Goal: Complete application form: Complete application form

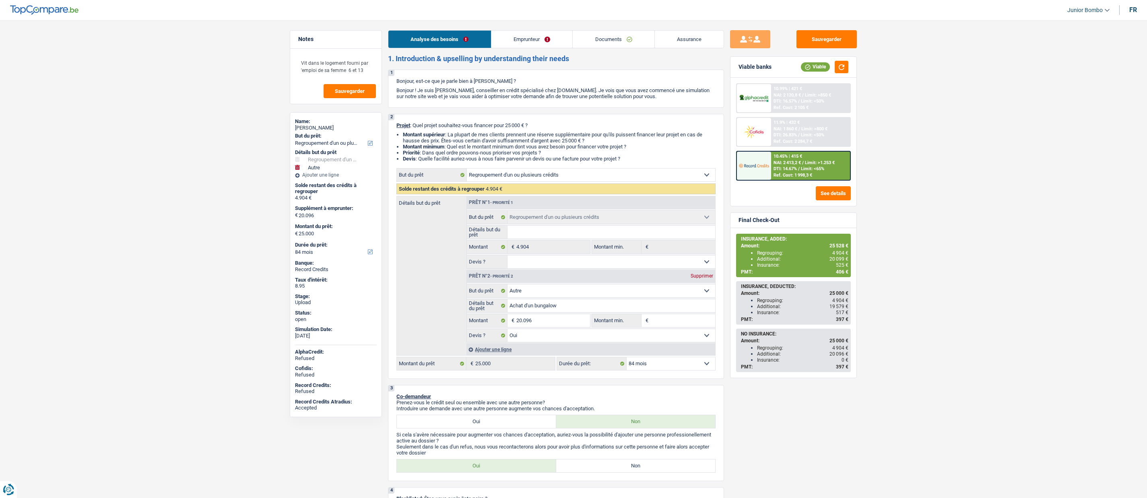
select select "refinancing"
select select "other"
select select "84"
select select "refinancing"
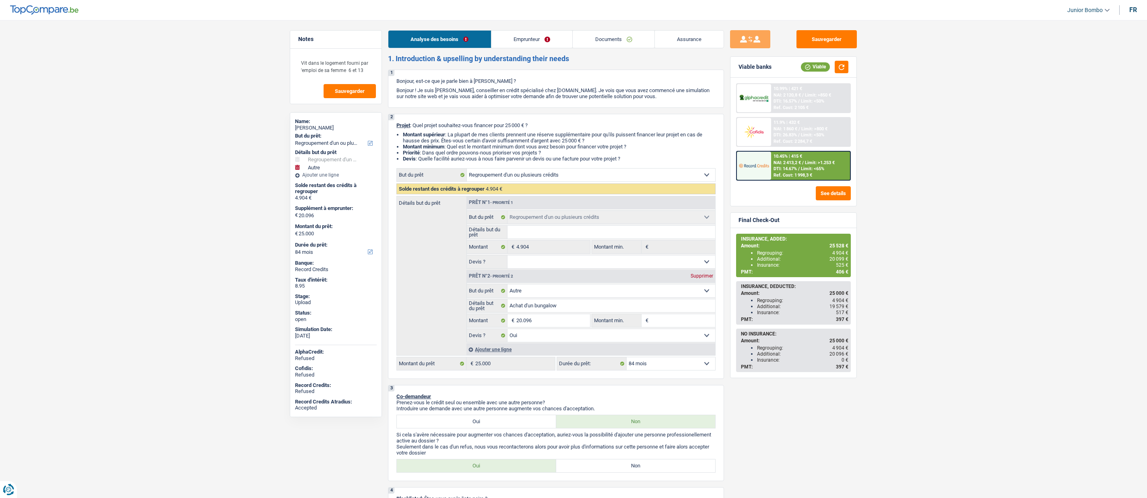
select select "refinancing"
select select "other"
select select "yes"
select select "84"
select select "worker"
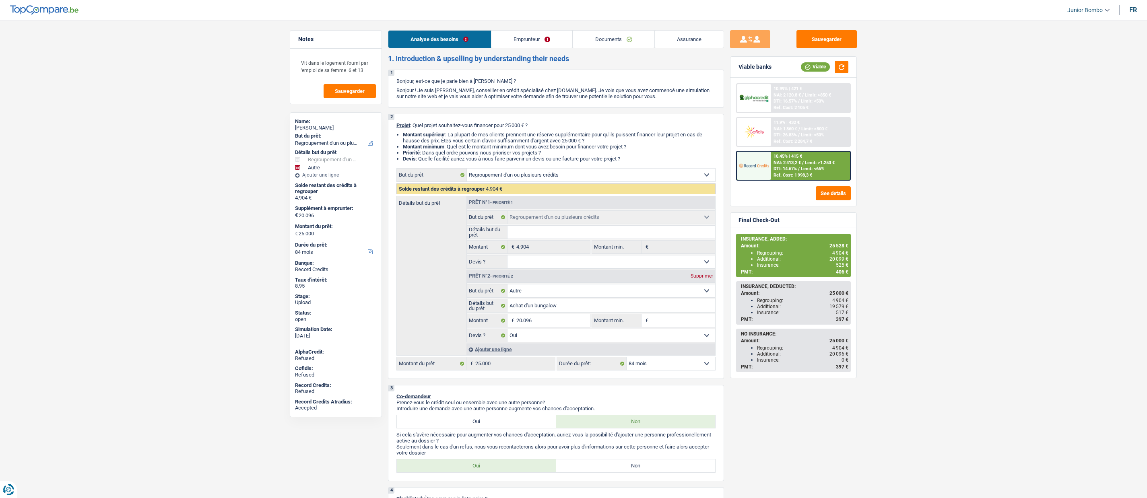
select select "netSalary"
select select "familyAllowances"
select select "liveWithParents"
select select "creditConsolidation"
select select "84"
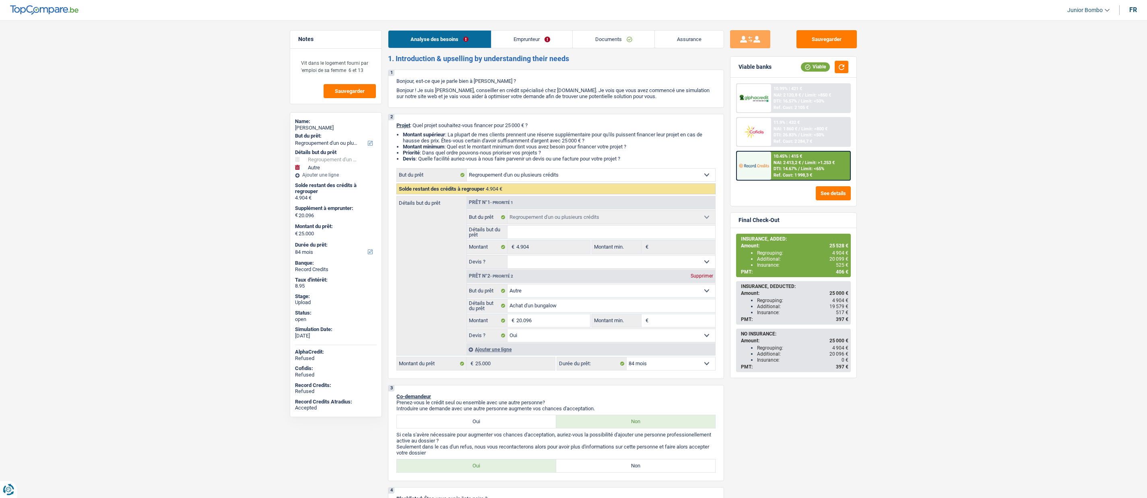
select select "refinancing"
select select "other"
select select "yes"
select select "84"
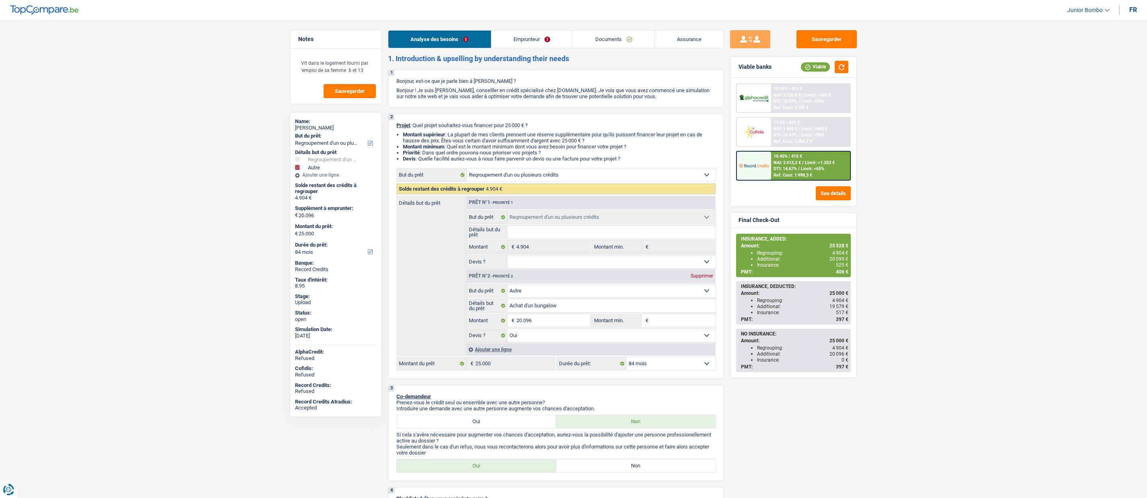
select select "liveWithParents"
select select "BE"
select select "creditConsolidation"
select select "84"
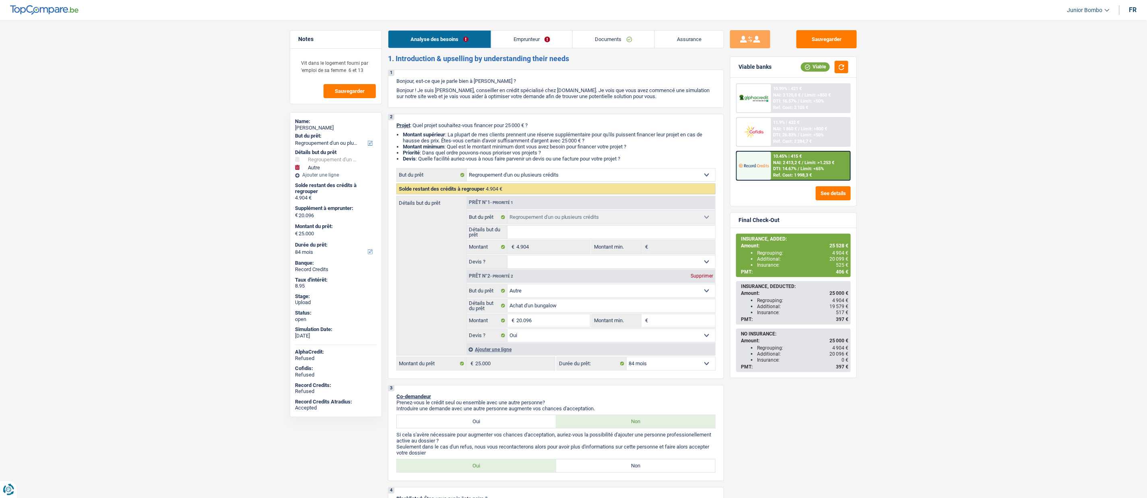
click at [540, 41] on link "Emprunteur" at bounding box center [531, 39] width 81 height 17
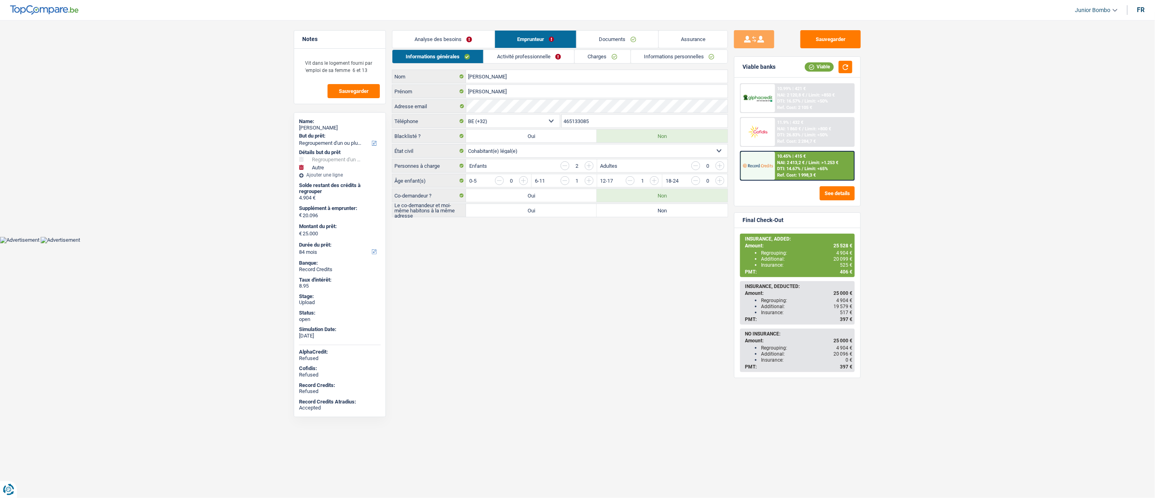
click at [592, 61] on link "Charges" at bounding box center [603, 56] width 56 height 13
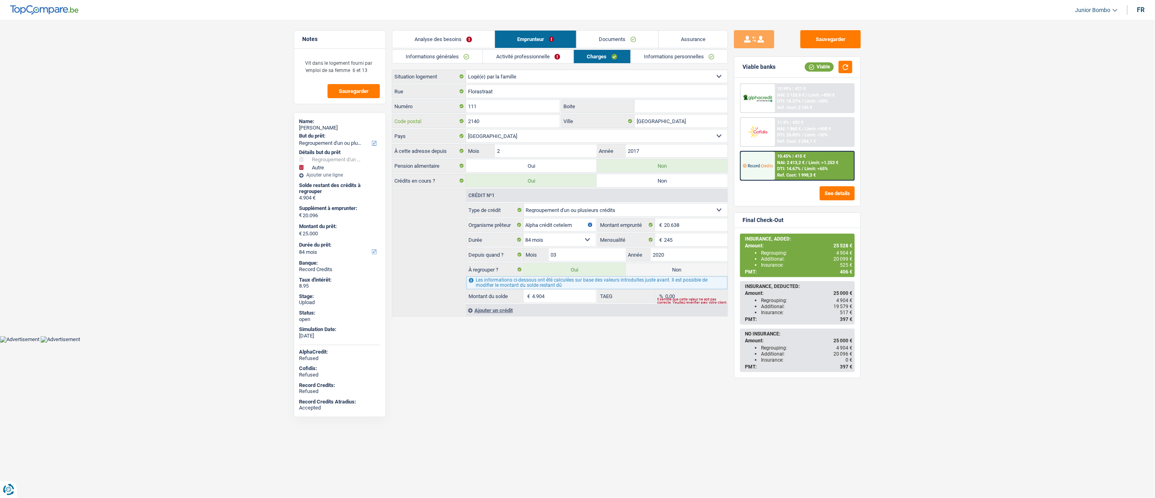
click at [517, 121] on input "2140" at bounding box center [513, 121] width 94 height 13
click at [516, 123] on input "2140" at bounding box center [513, 121] width 94 height 13
click at [319, 129] on div "Tony Pereira" at bounding box center [340, 128] width 82 height 6
click at [319, 130] on div "Tony Pereira" at bounding box center [340, 128] width 82 height 6
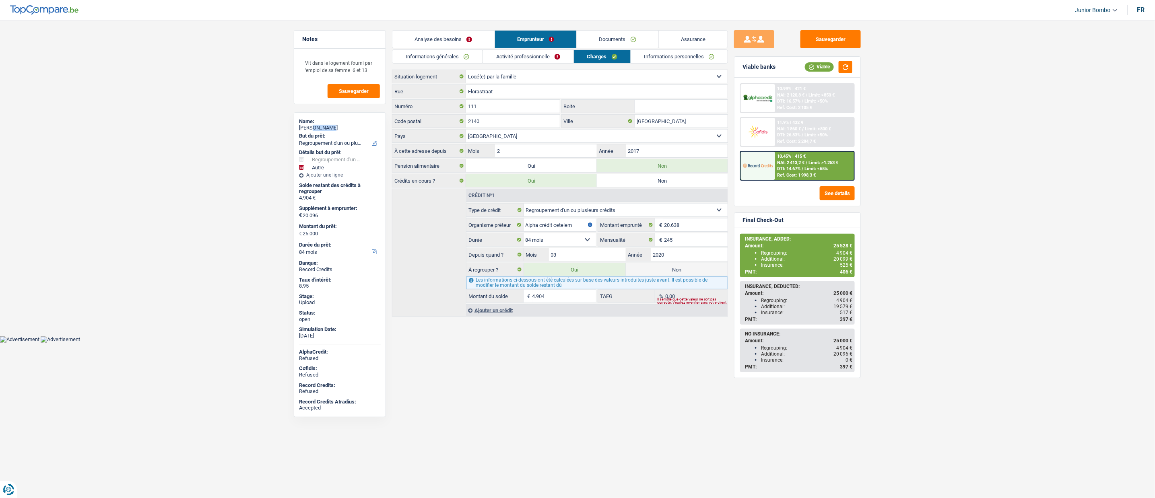
copy div "Pereira"
click at [441, 62] on link "Informations générales" at bounding box center [437, 56] width 90 height 13
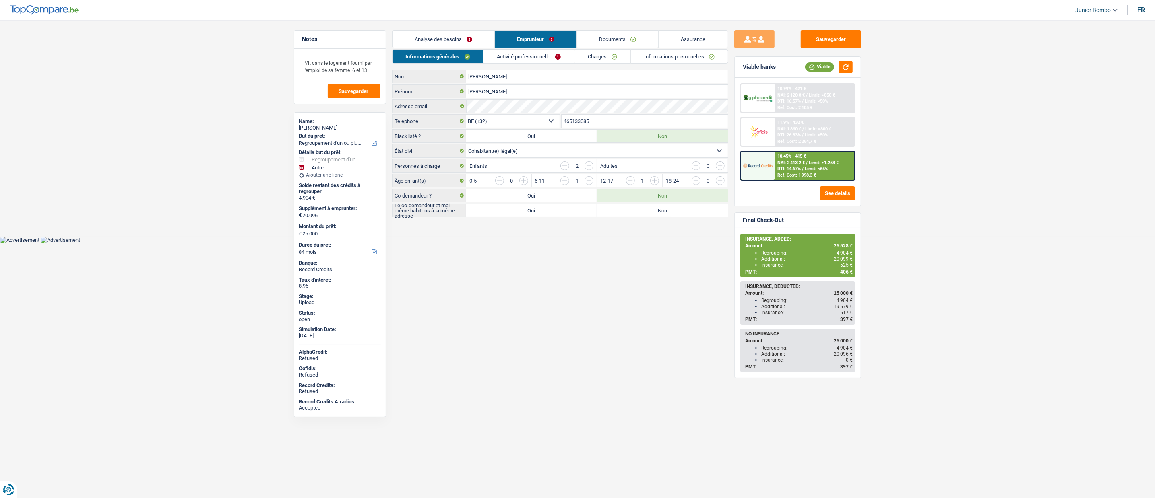
click at [577, 131] on label "Oui" at bounding box center [531, 136] width 131 height 13
click at [577, 131] on input "Oui" at bounding box center [531, 136] width 131 height 13
radio input "true"
click at [577, 130] on label "Oui" at bounding box center [531, 136] width 131 height 13
click at [577, 130] on input "Oui" at bounding box center [531, 136] width 131 height 13
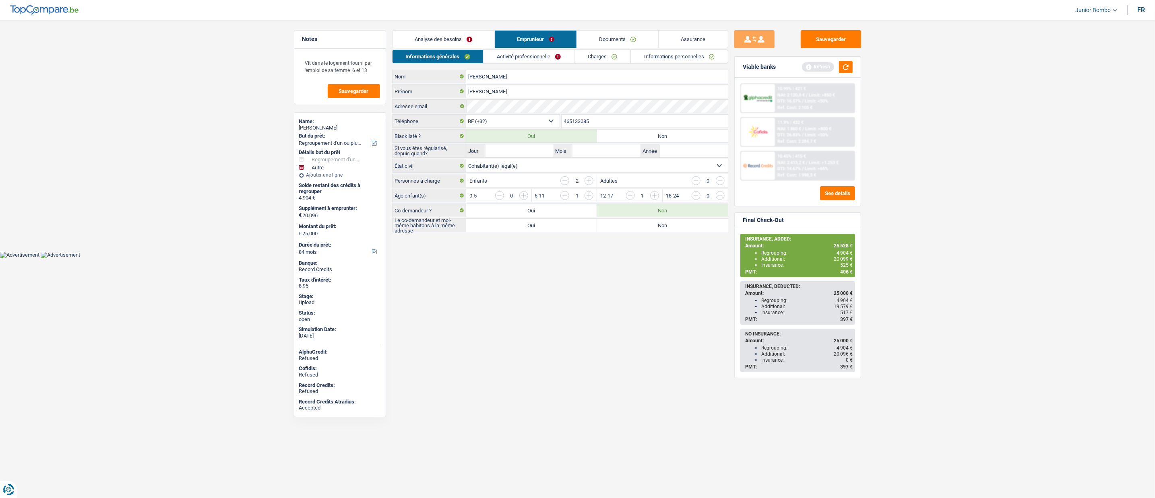
click at [635, 129] on div "465133085 Téléphone" at bounding box center [644, 121] width 168 height 15
click at [636, 135] on label "Non" at bounding box center [662, 136] width 131 height 13
click at [636, 135] on input "Non" at bounding box center [662, 136] width 131 height 13
radio input "true"
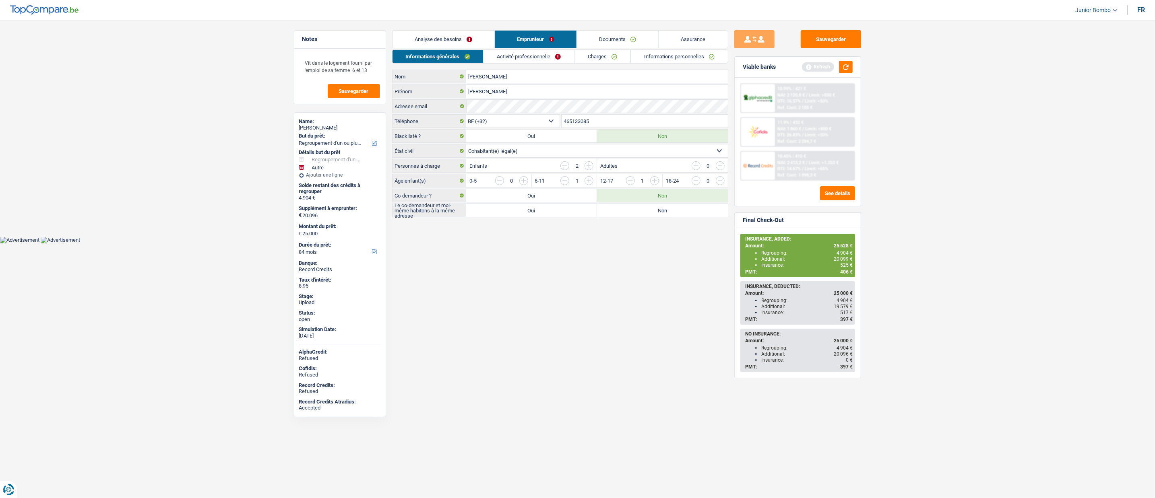
click at [564, 117] on input "465133085" at bounding box center [644, 121] width 166 height 13
click at [567, 120] on input "465133085" at bounding box center [644, 121] width 166 height 13
click at [568, 120] on input "465133085" at bounding box center [644, 121] width 166 height 13
click at [482, 91] on input "Tony" at bounding box center [597, 91] width 262 height 13
click at [482, 90] on input "Tony" at bounding box center [597, 91] width 262 height 13
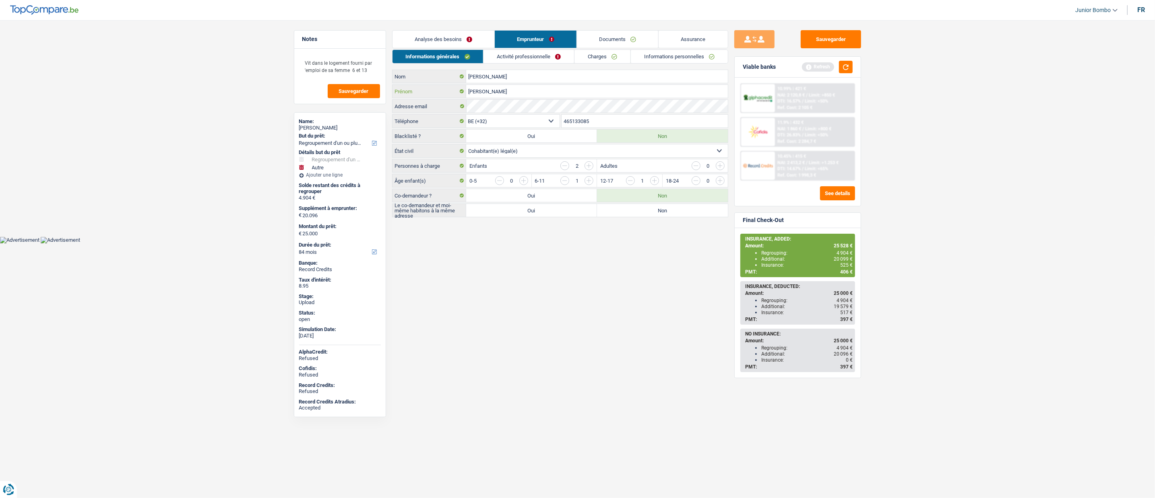
type input "Tony"
click at [480, 80] on input "Pereira" at bounding box center [597, 76] width 262 height 13
click at [600, 56] on link "Charges" at bounding box center [602, 56] width 56 height 13
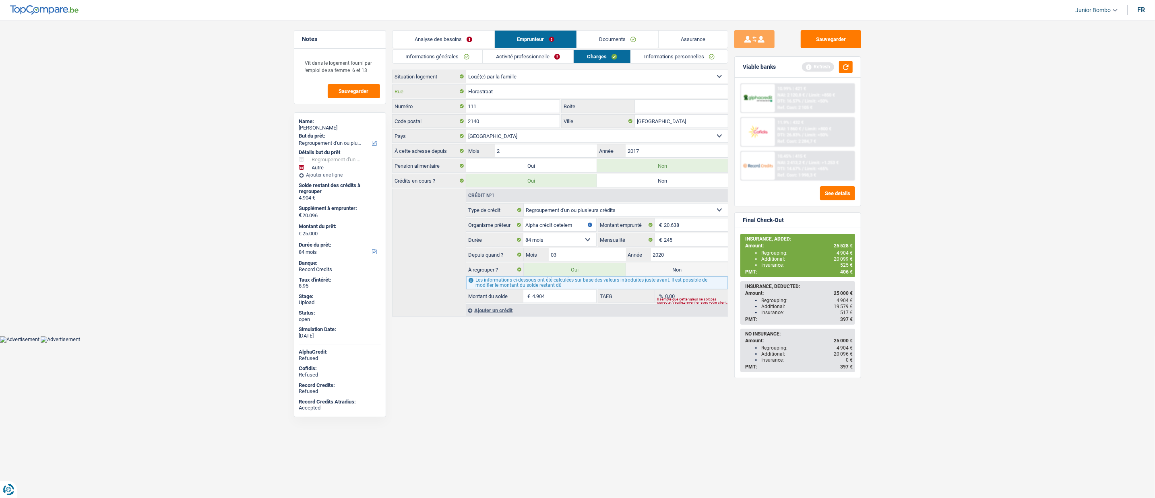
click at [493, 91] on input "Florastraat" at bounding box center [597, 91] width 262 height 13
click at [494, 91] on input "Florastraat" at bounding box center [597, 91] width 262 height 13
click at [484, 101] on input "111" at bounding box center [513, 106] width 94 height 13
click at [485, 109] on input "111" at bounding box center [513, 106] width 94 height 13
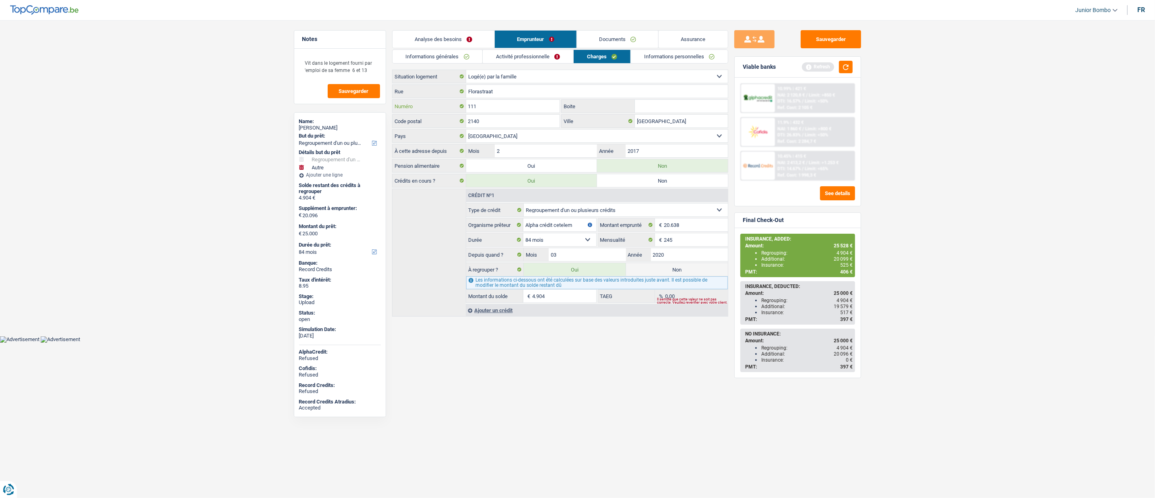
click at [485, 109] on input "111" at bounding box center [513, 106] width 94 height 13
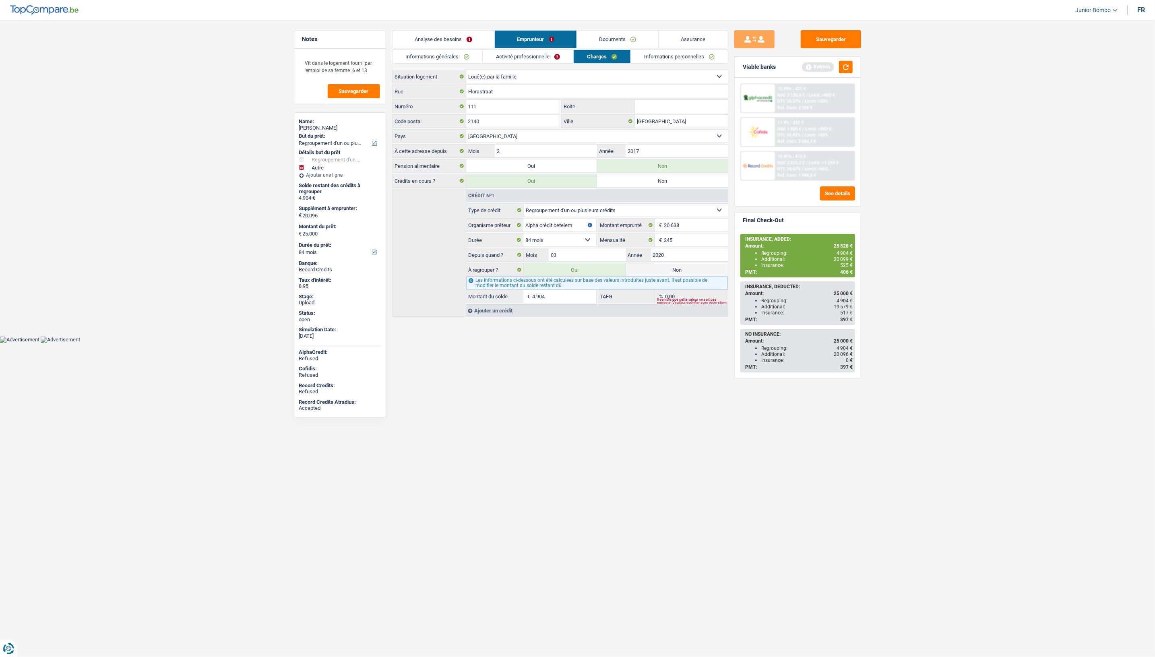
click at [430, 51] on link "Informations générales" at bounding box center [437, 56] width 90 height 13
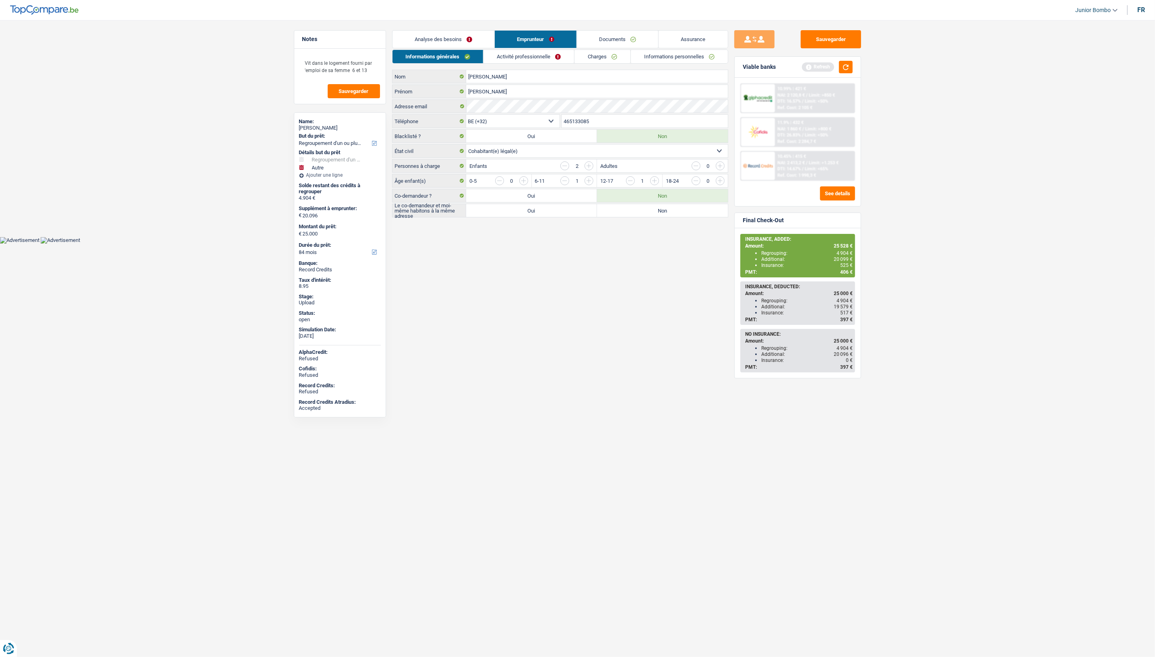
click at [571, 127] on input "465133085" at bounding box center [644, 121] width 166 height 13
click at [489, 86] on input "Tony" at bounding box center [597, 91] width 262 height 13
click at [498, 73] on input "Pereira" at bounding box center [597, 76] width 262 height 13
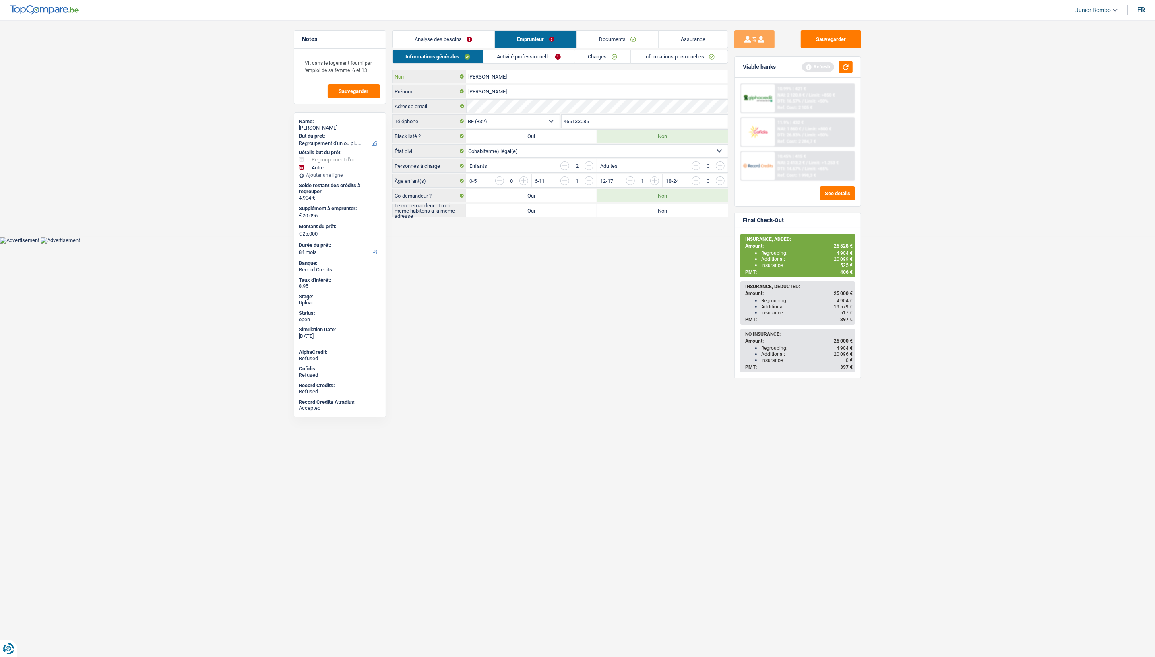
click at [498, 73] on input "Pereira" at bounding box center [597, 76] width 262 height 13
click at [609, 52] on link "Charges" at bounding box center [602, 56] width 56 height 13
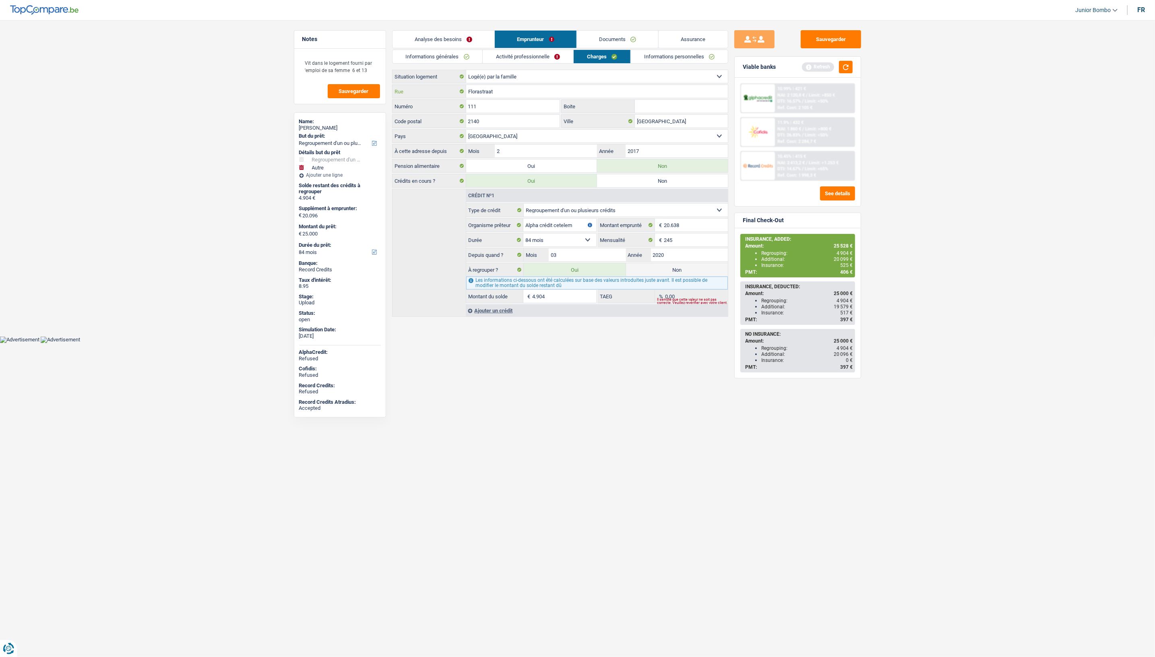
click at [514, 97] on input "Florastraat" at bounding box center [597, 91] width 262 height 13
click at [501, 119] on input "2140" at bounding box center [513, 121] width 94 height 13
click at [501, 118] on input "2140" at bounding box center [513, 121] width 94 height 13
click at [425, 34] on link "Analyse des besoins" at bounding box center [443, 39] width 102 height 17
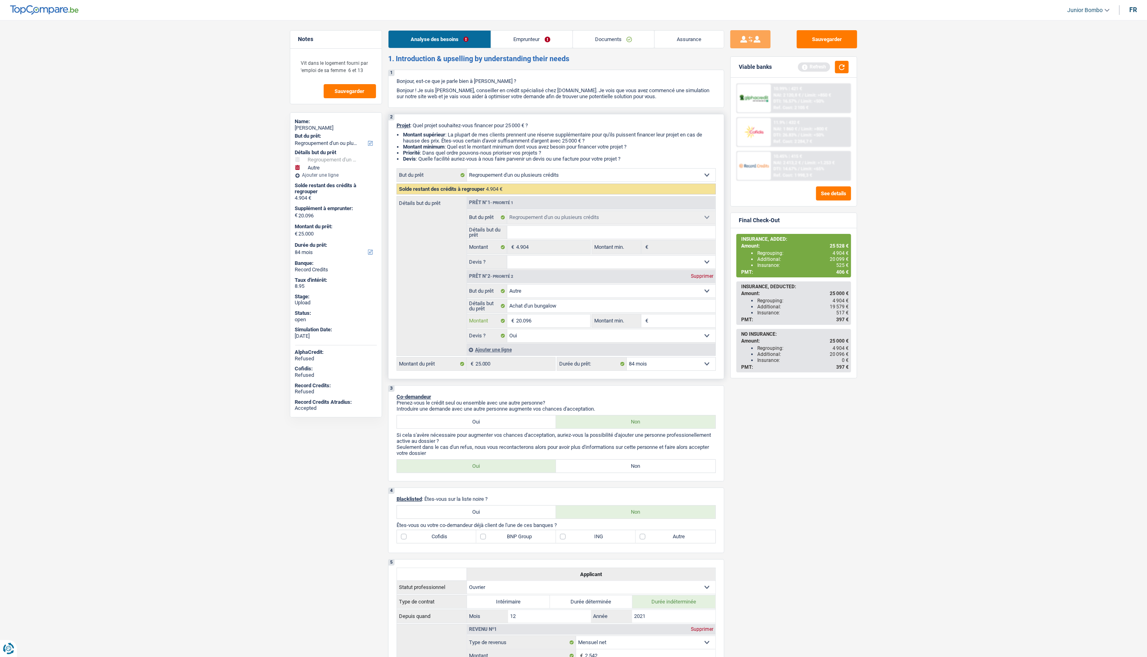
click at [534, 324] on input "20.096" at bounding box center [553, 320] width 74 height 13
click at [528, 323] on input "20.096" at bounding box center [553, 320] width 74 height 13
click at [533, 233] on input "Détails but du prêt" at bounding box center [611, 232] width 208 height 13
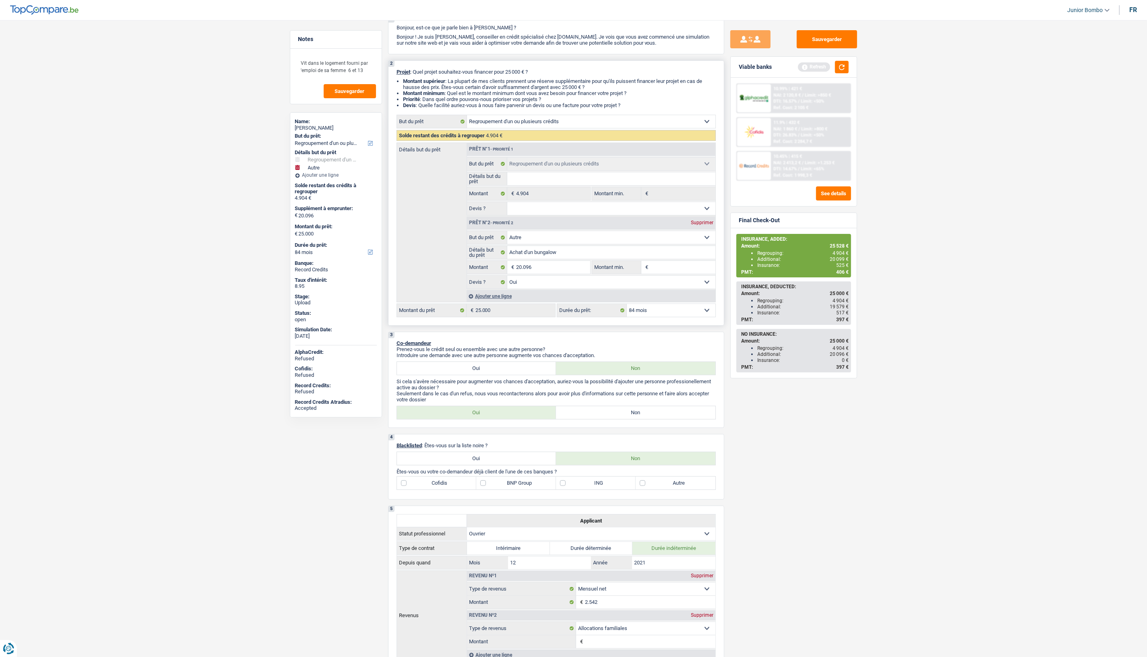
click at [492, 301] on div "Ajouter une ligne" at bounding box center [590, 296] width 249 height 12
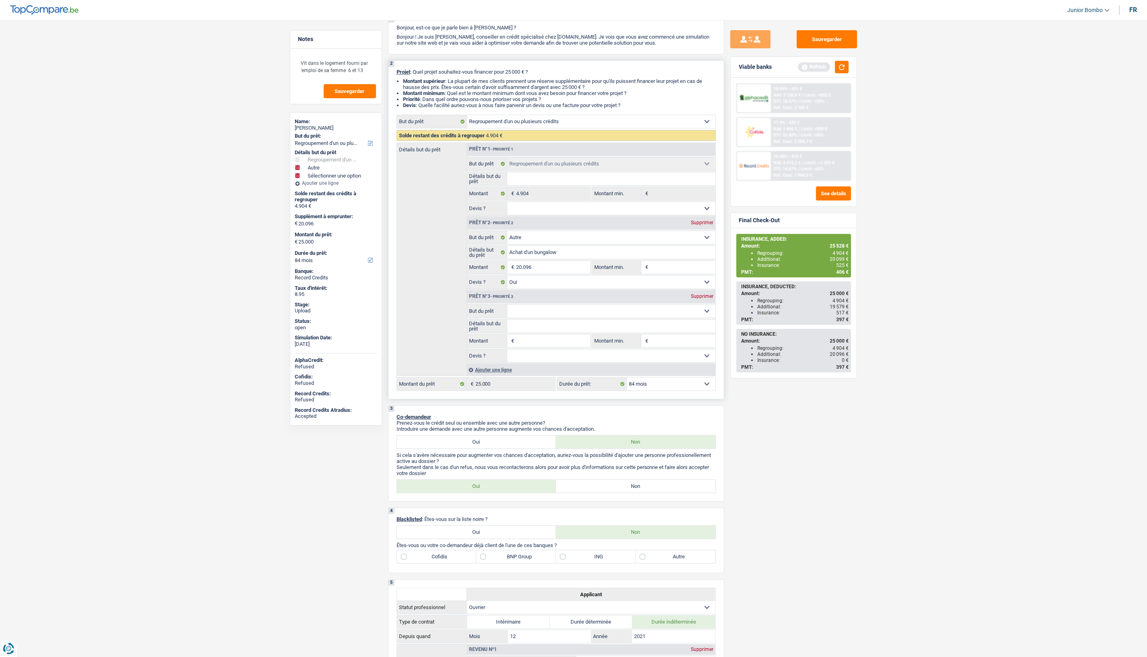
click at [562, 318] on fieldset "Confort maison: meubles, textile, peinture, électroménager, outillage non-profe…" at bounding box center [591, 311] width 248 height 14
click at [538, 344] on input "Montant" at bounding box center [553, 340] width 74 height 13
type input "5"
type input "55"
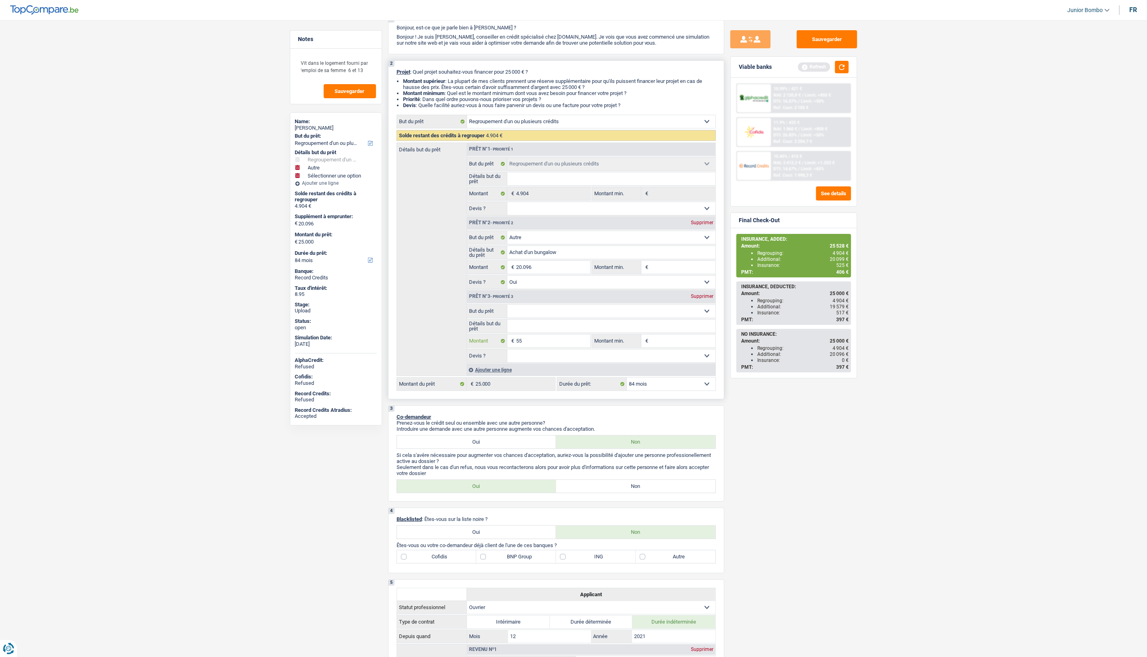
type input "55"
type input "550"
click at [532, 314] on select "Confort maison: meubles, textile, peinture, électroménager, outillage non-profe…" at bounding box center [611, 311] width 208 height 13
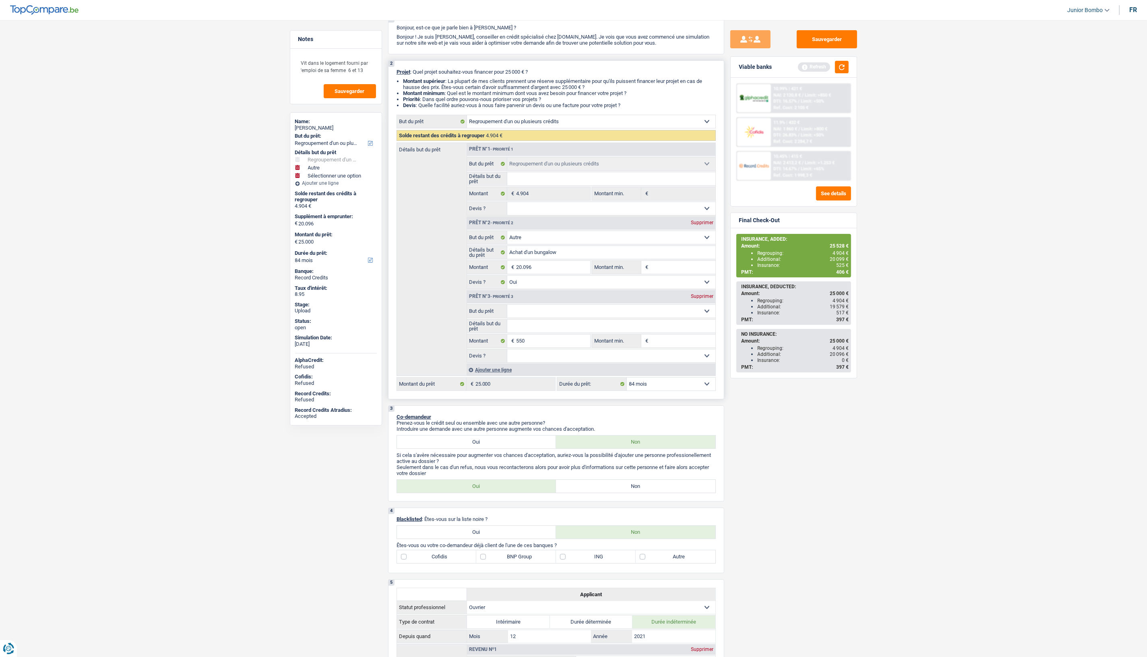
type input "20.646"
type input "25.550"
select select "120"
type input "25.550"
select select "120"
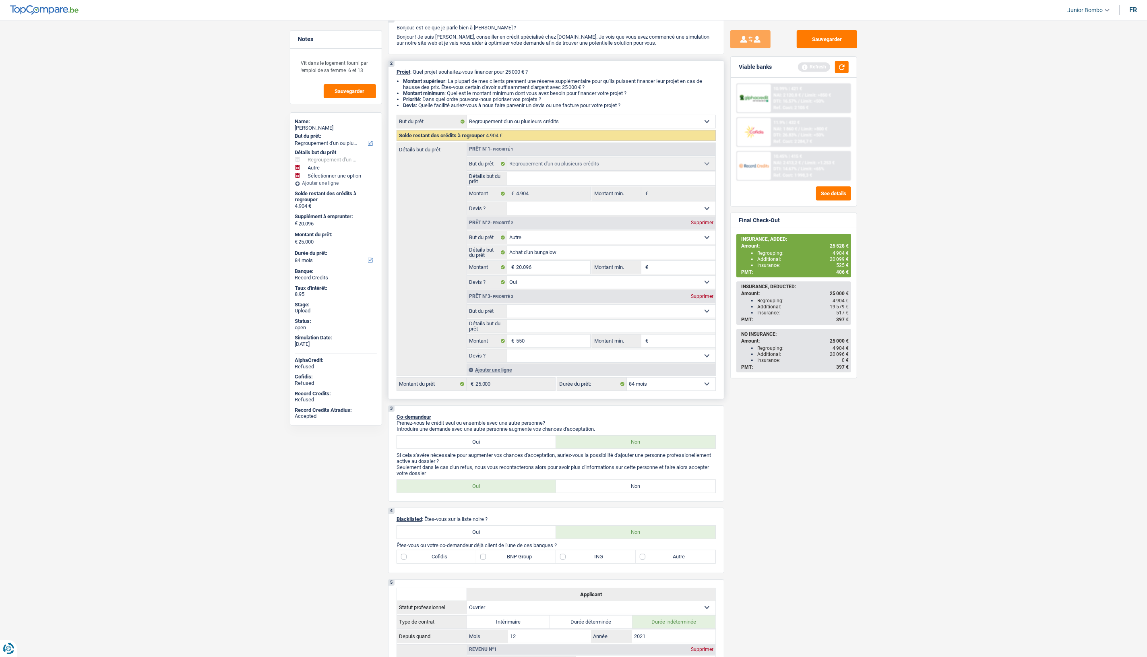
type input "25.550"
select select "120"
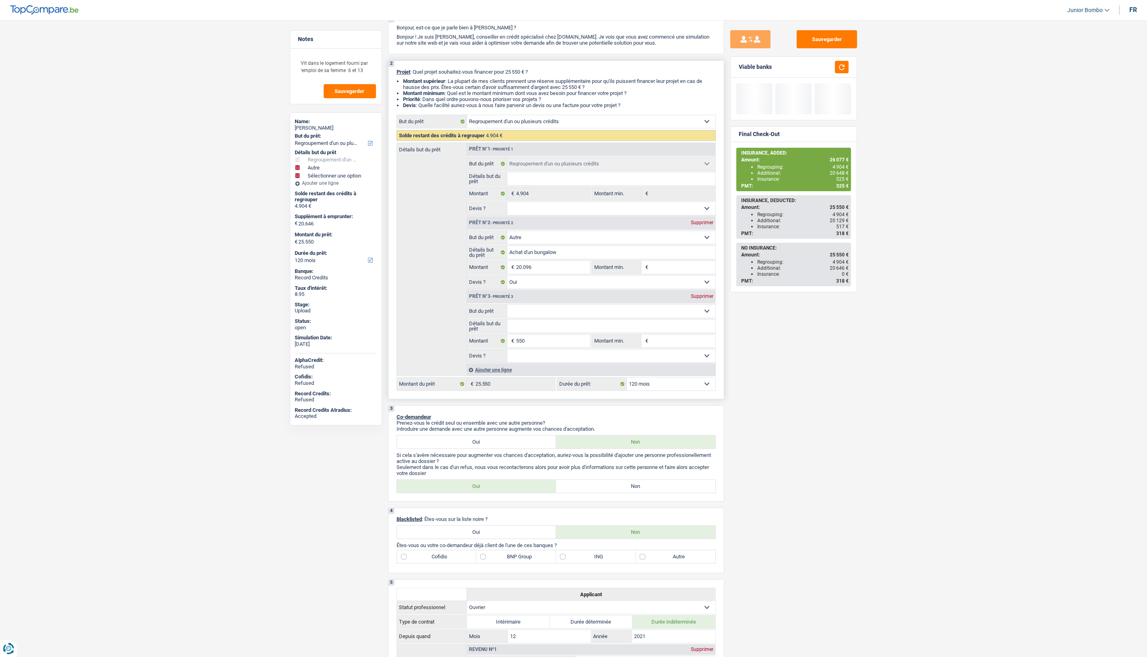
select select "household"
click at [507, 306] on select "Confort maison: meubles, textile, peinture, électroménager, outillage non-profe…" at bounding box center [611, 311] width 208 height 13
select select "household"
drag, startPoint x: 833, startPoint y: 394, endPoint x: 839, endPoint y: 304, distance: 90.4
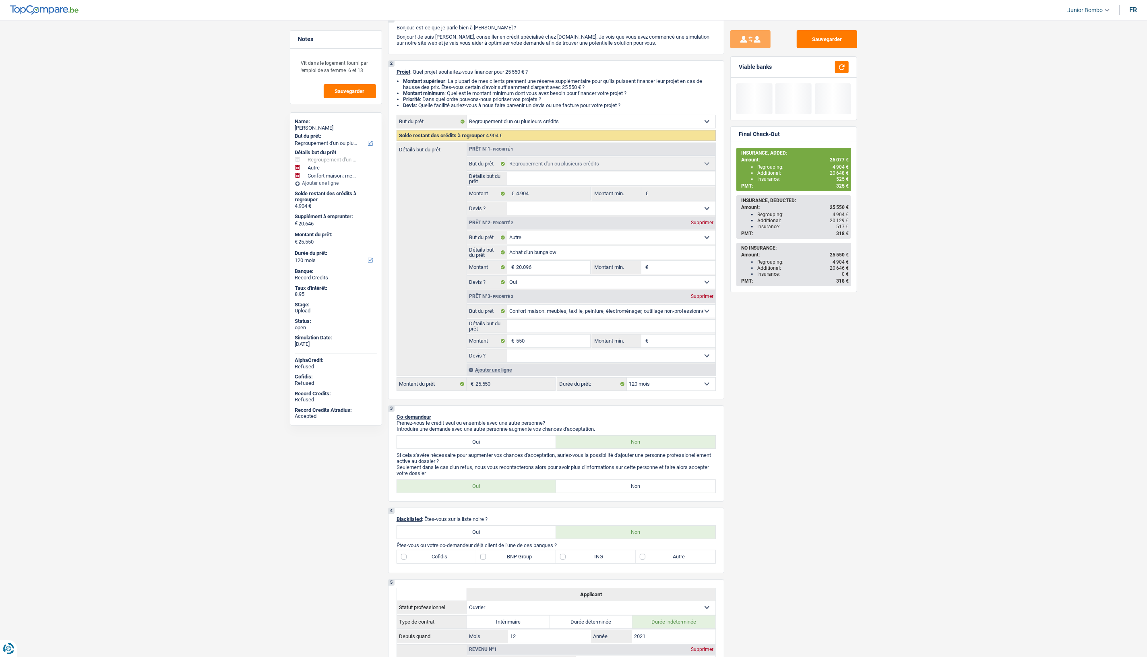
click at [836, 393] on div "Sauvegarder Viable banks Final Check-Out INSURANCE, ADDED: Amount: 26 077 € Reg…" at bounding box center [793, 336] width 139 height 612
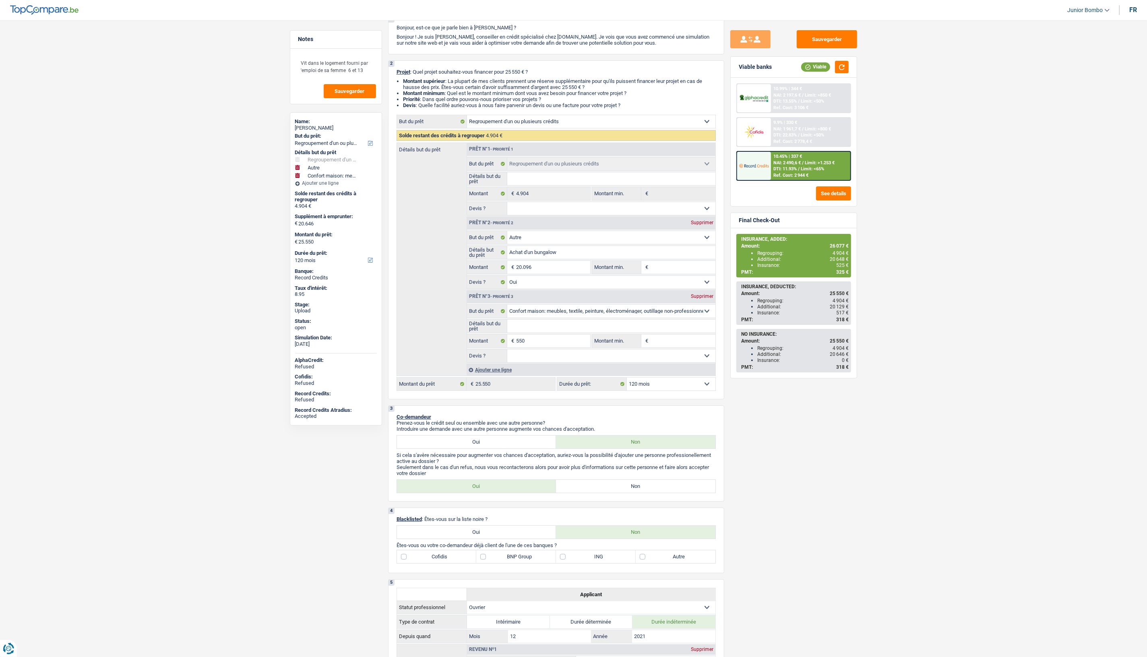
click at [799, 115] on div "10.99% | 344 € NAI: 2 197,6 € / Limit: >850 € DTI: 13.55% / Limit: <50% Ref. Co…" at bounding box center [793, 131] width 115 height 97
click at [796, 155] on div "10.45% | 337 €" at bounding box center [787, 156] width 29 height 5
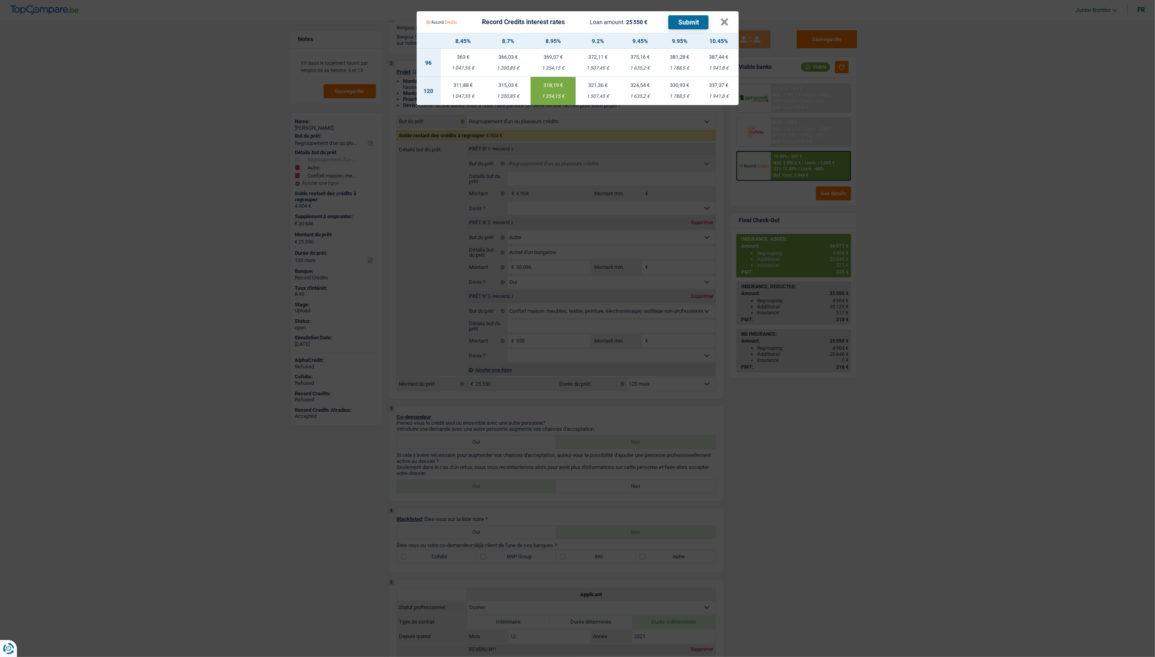
drag, startPoint x: 538, startPoint y: 96, endPoint x: 557, endPoint y: 99, distance: 19.2
click at [557, 99] on td "318,19 € 1 354,15 €" at bounding box center [552, 91] width 45 height 28
copy div "1 354,15"
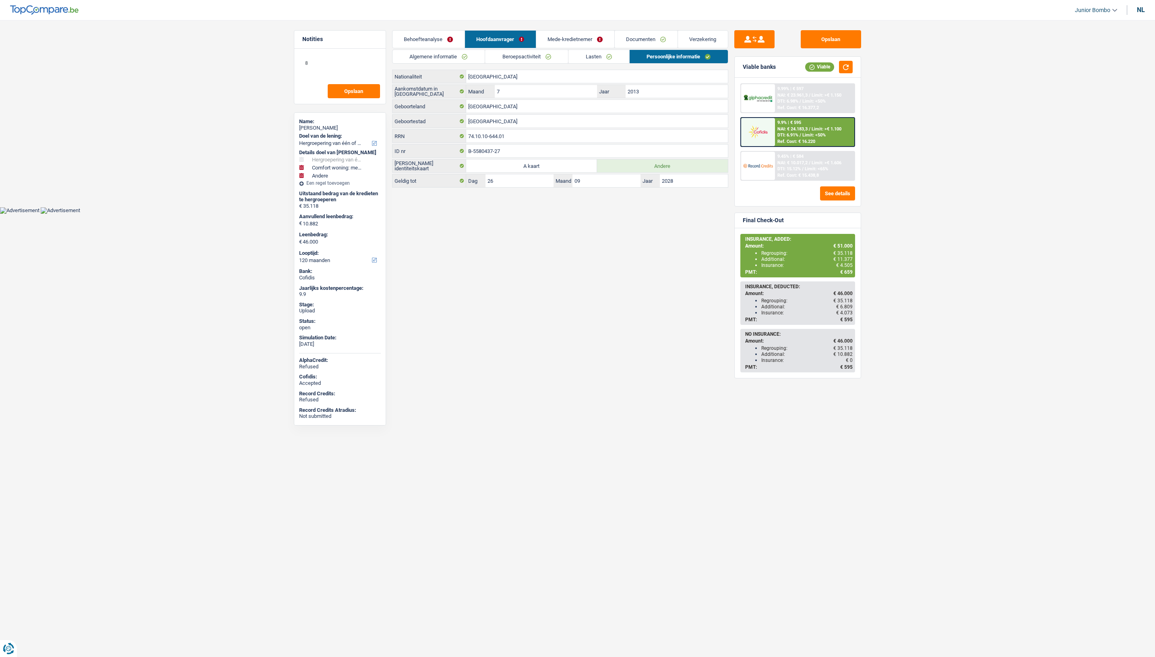
select select "refinancing"
select select "household"
select select "other"
select select "120"
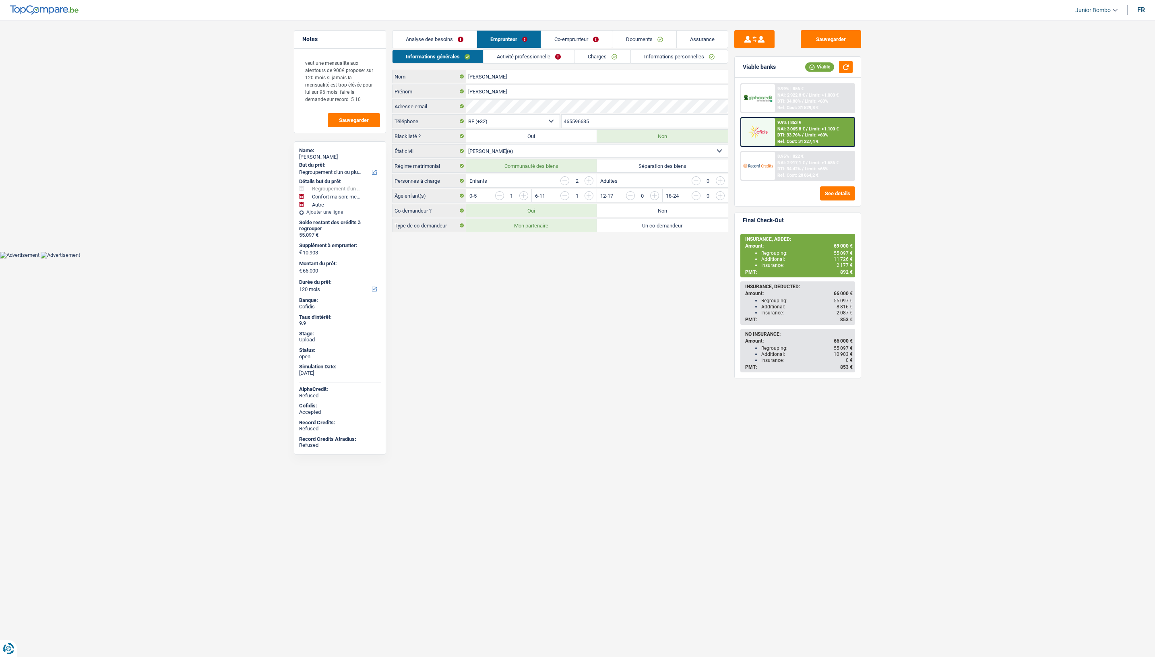
select select "refinancing"
select select "household"
select select "other"
select select "120"
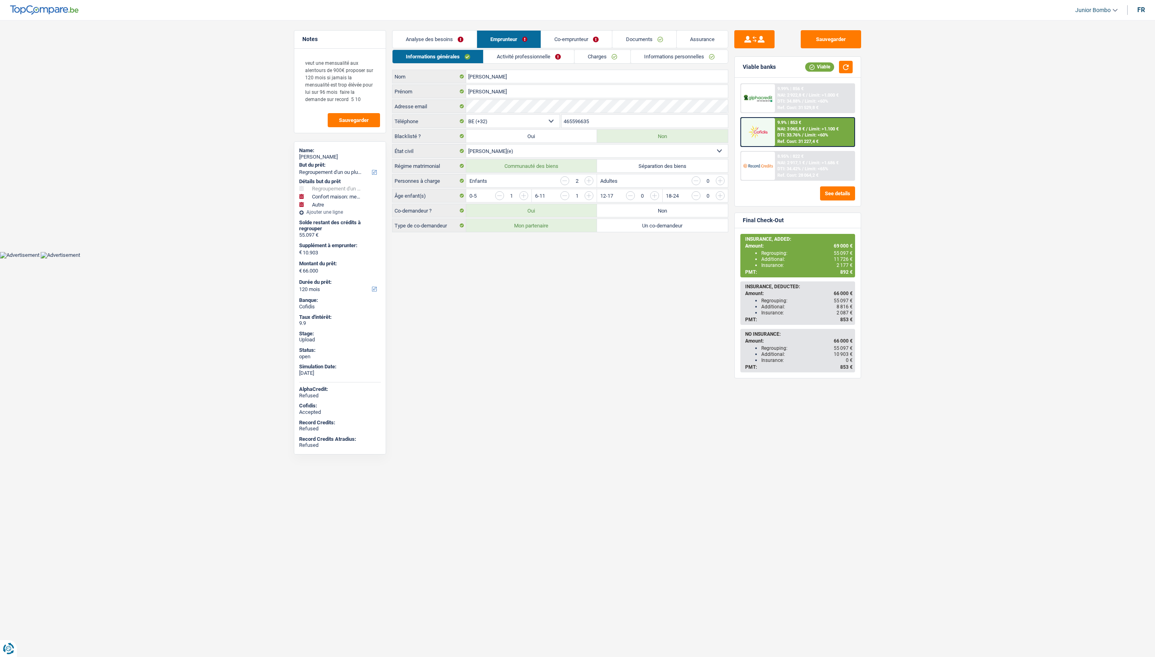
select select "32"
select select "married"
click at [674, 57] on link "Informations personnelles" at bounding box center [679, 56] width 97 height 13
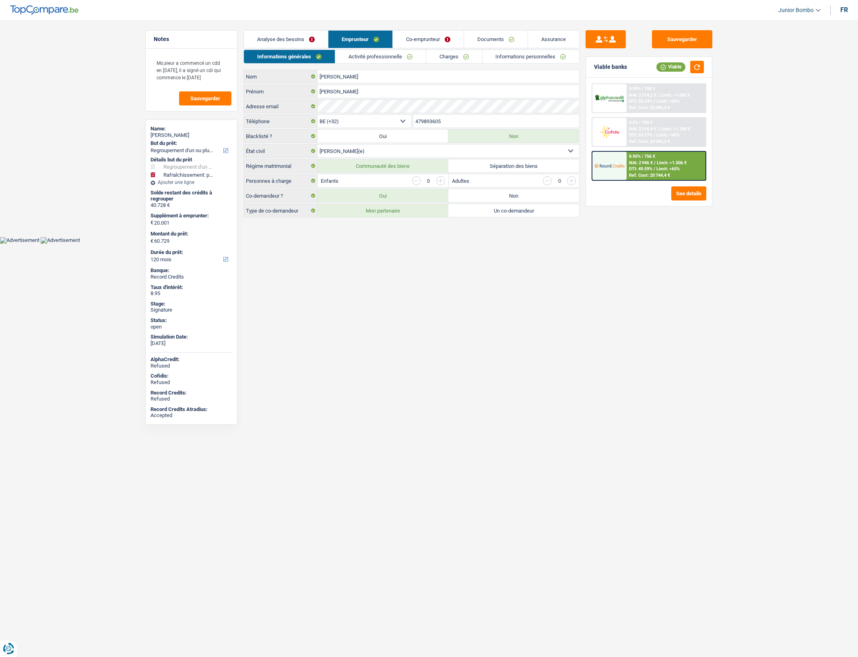
select select "refinancing"
select select "houseOrGarden"
select select "120"
select select "32"
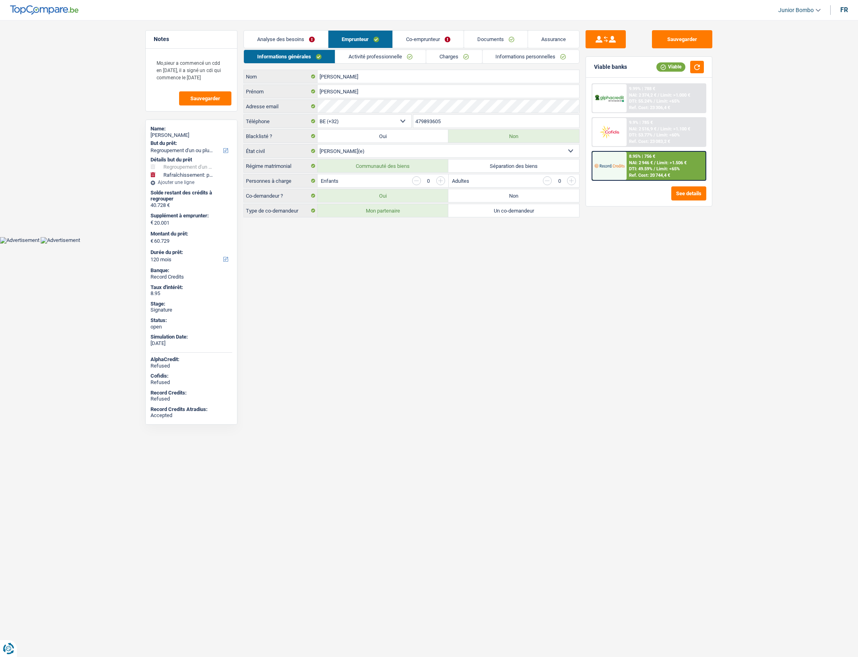
select select "married"
select select "coApplicant"
click at [382, 50] on link "Activité professionnelle" at bounding box center [380, 56] width 91 height 13
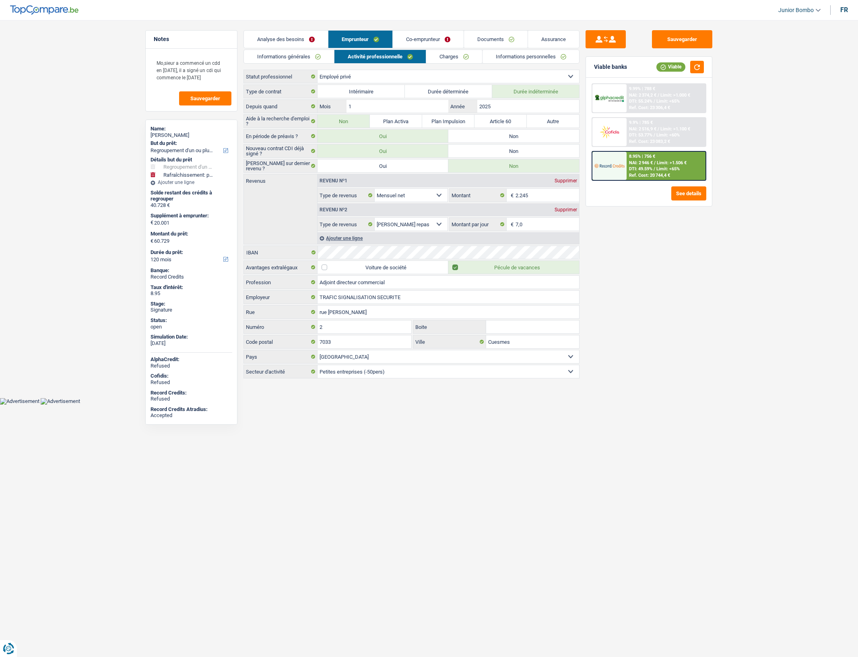
click at [451, 55] on link "Charges" at bounding box center [454, 56] width 56 height 13
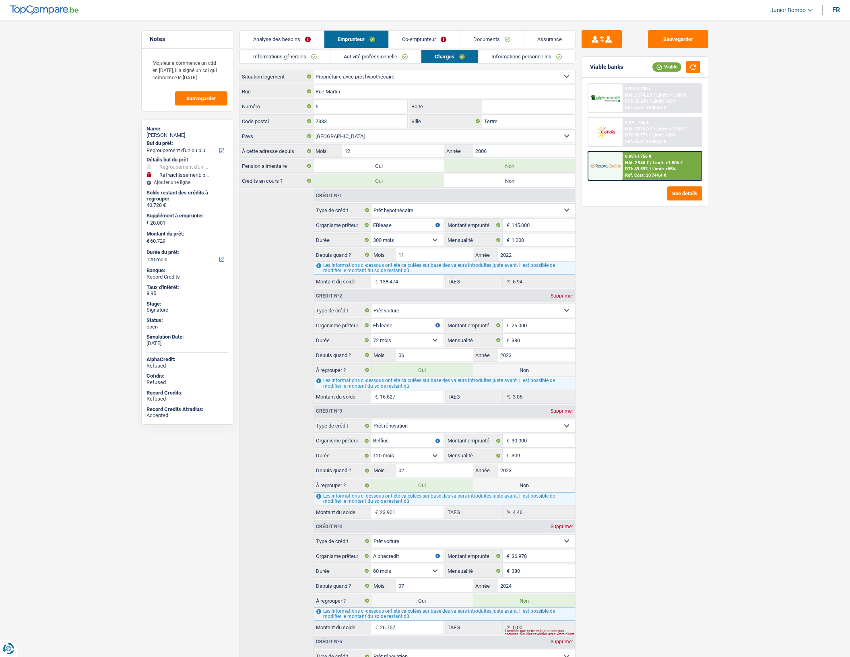
click at [417, 41] on link "Co-emprunteur" at bounding box center [424, 39] width 71 height 17
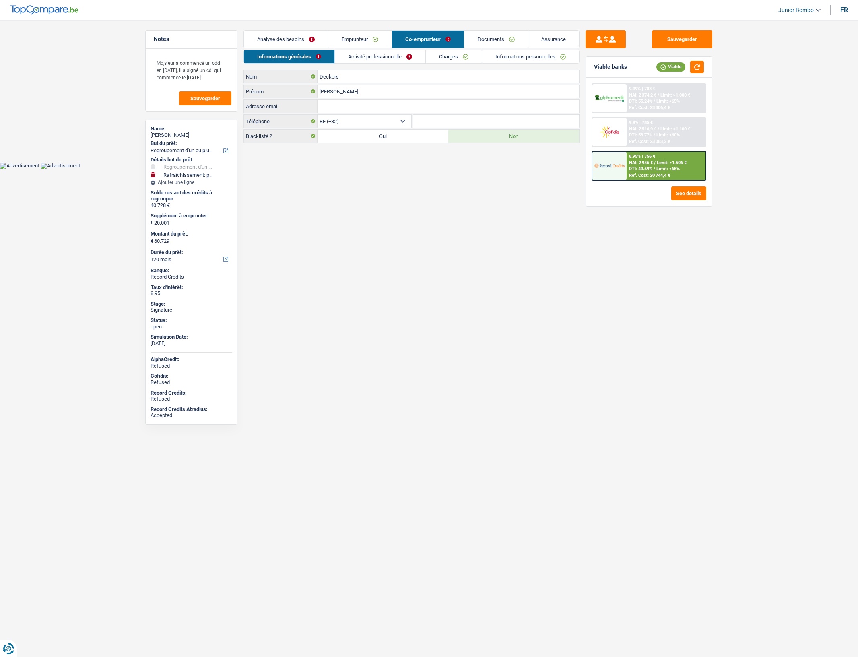
click at [485, 41] on link "Documents" at bounding box center [496, 39] width 64 height 17
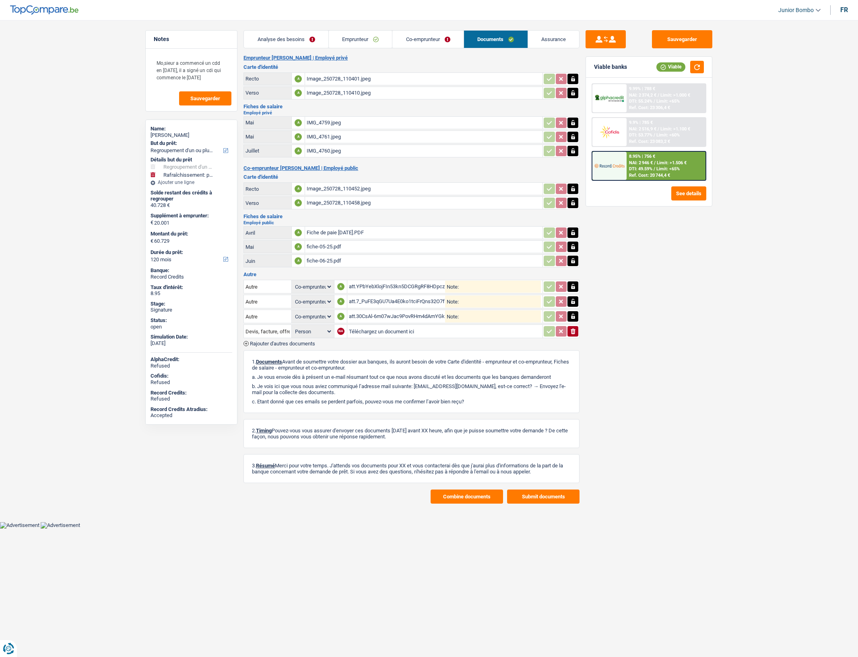
click at [375, 320] on div "att.30CsAl-6m07wJac9PovRHm4dAmYGktDMApNYOQlcWGc.jpeg" at bounding box center [397, 316] width 96 height 12
click at [377, 290] on div "att.YPbYebXlojFIn53kn5DCGRgRF8HDpczo8eXsBZ6rgaE.jpeg" at bounding box center [397, 286] width 96 height 12
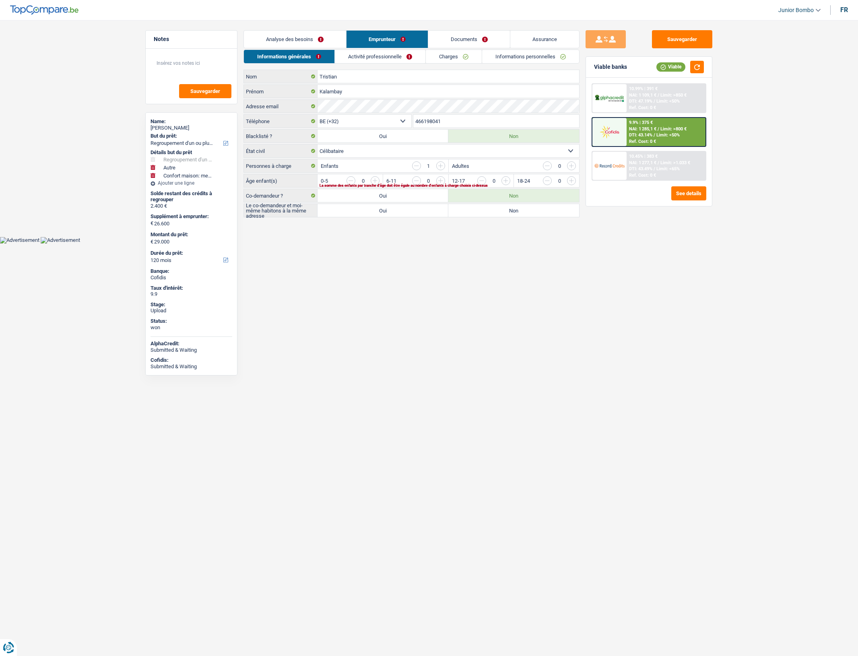
select select "refinancing"
select select "other"
select select "household"
select select "120"
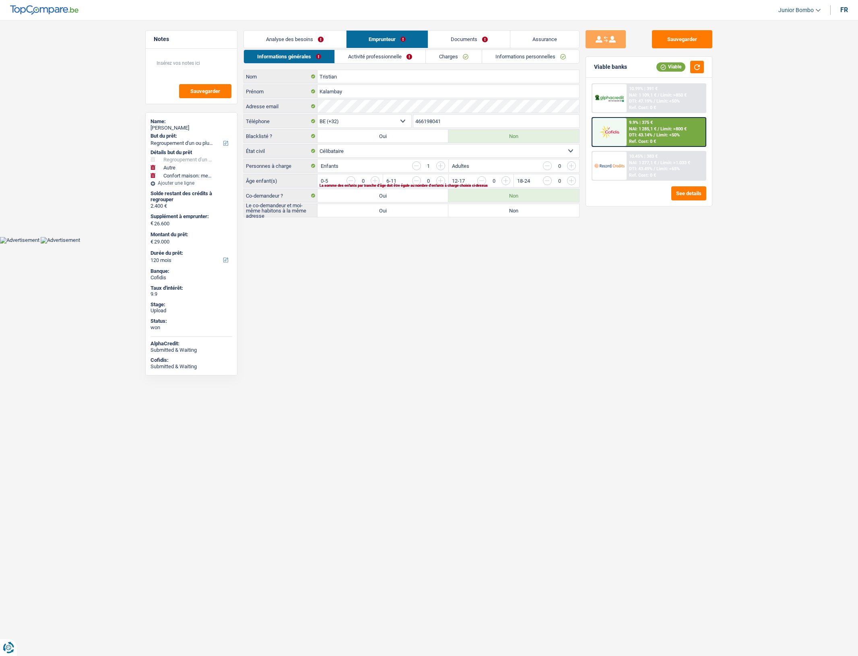
select select "32"
select select "single"
click at [505, 52] on link "Informations personnelles" at bounding box center [530, 56] width 97 height 13
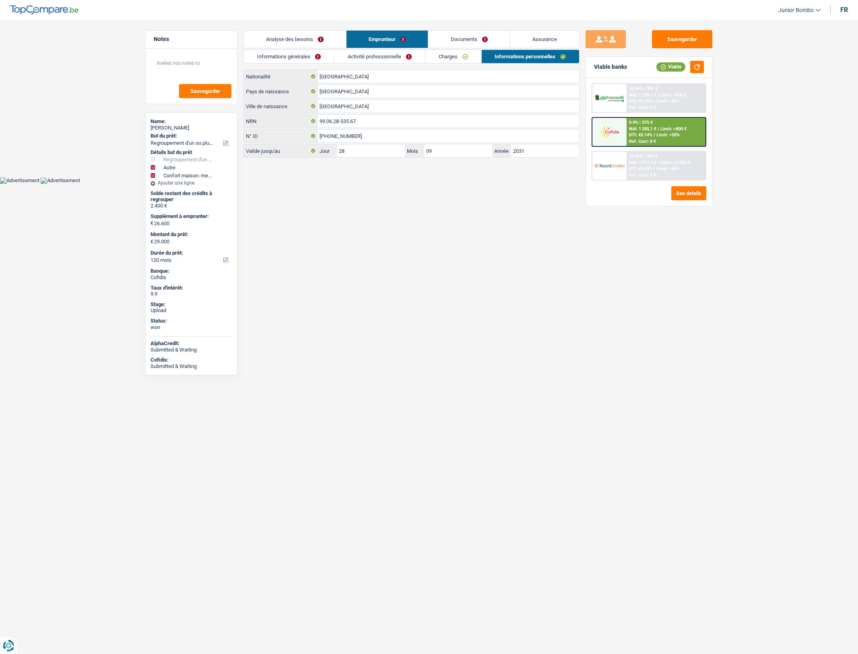
click at [651, 124] on div "9.9% | 375 €" at bounding box center [641, 122] width 24 height 5
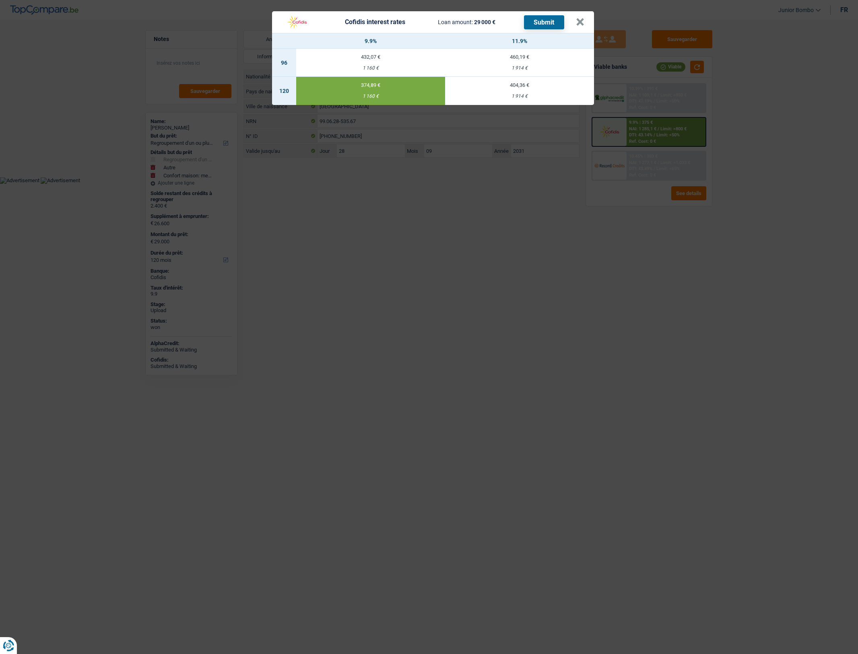
click at [510, 180] on div "Cofidis interest rates Loan amount: 29 000 € Submit × 9.9% 11.9% 96 432,07 € 1 …" at bounding box center [429, 327] width 858 height 654
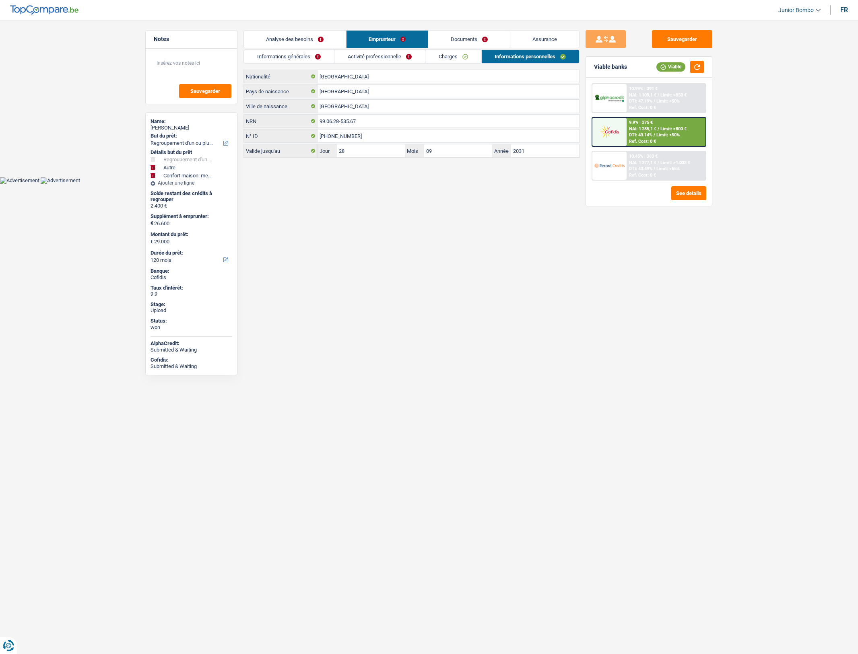
click at [296, 42] on link "Analyse des besoins" at bounding box center [295, 39] width 102 height 17
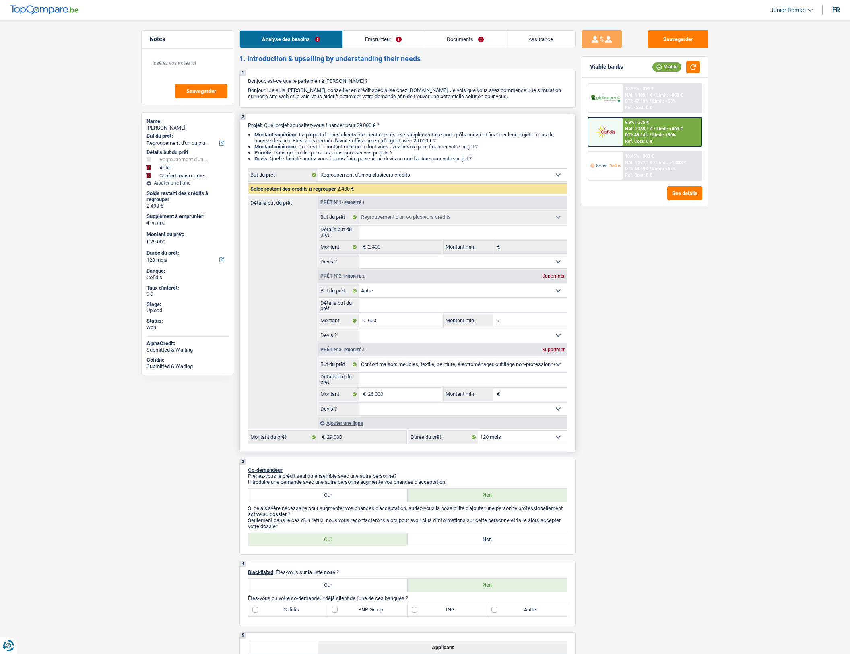
click at [549, 350] on div "Supprimer" at bounding box center [553, 349] width 27 height 5
type input "600"
type input "3.000"
select select "30"
type input "3.000"
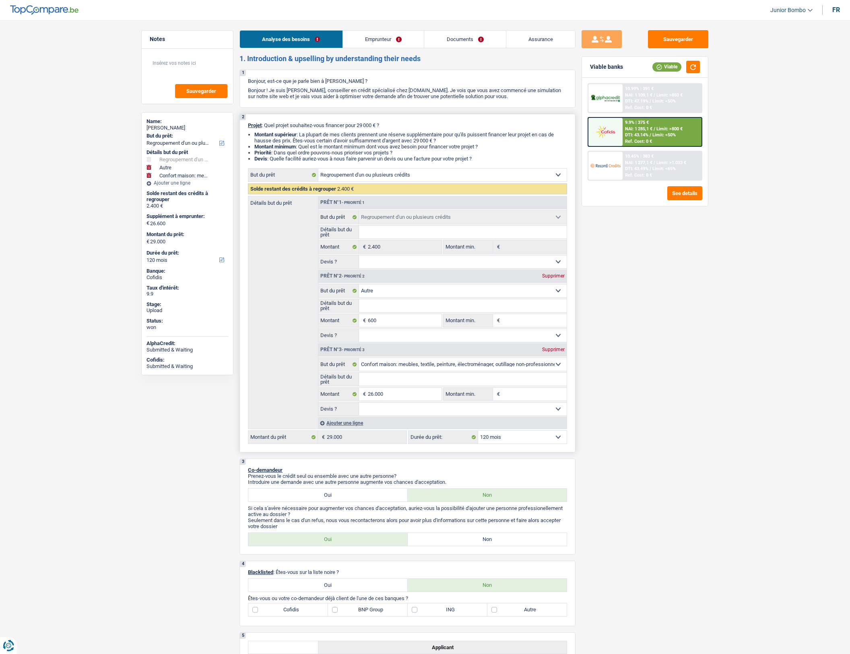
select select "30"
type input "3.000"
select select "30"
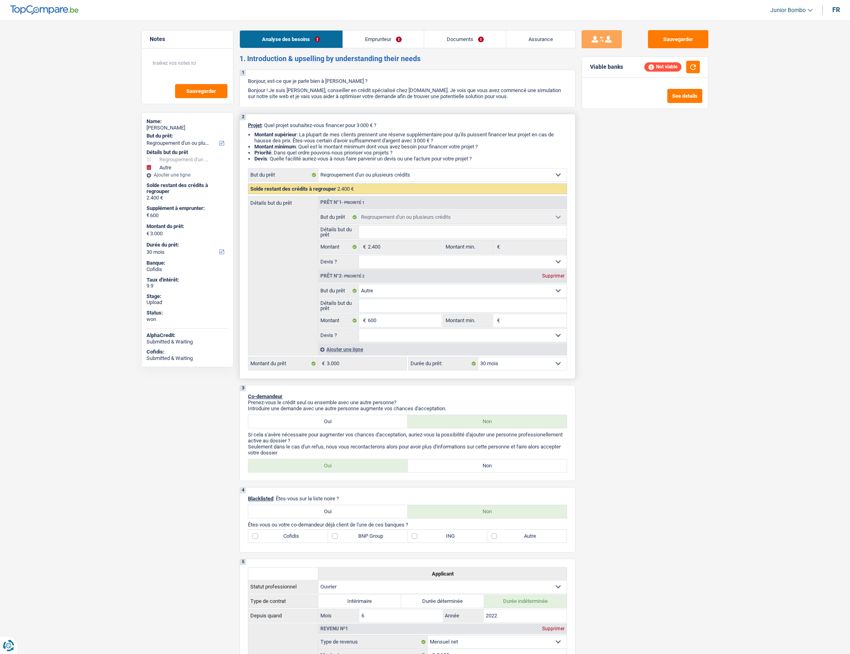
click at [553, 277] on div "Supprimer" at bounding box center [553, 276] width 27 height 5
type input "0"
type input "2.400"
select select "24"
type input "2.400"
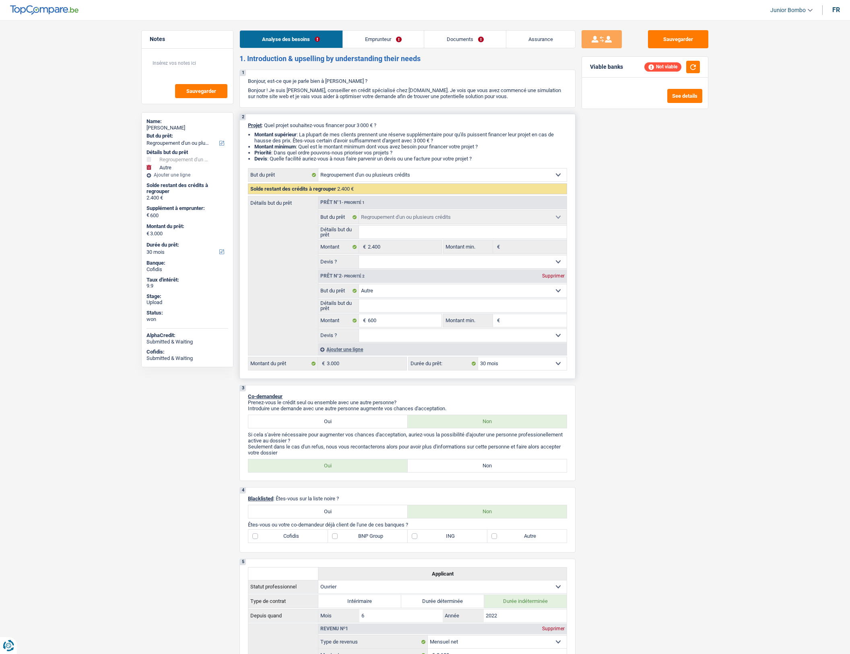
select select "24"
type input "2.400"
select select "24"
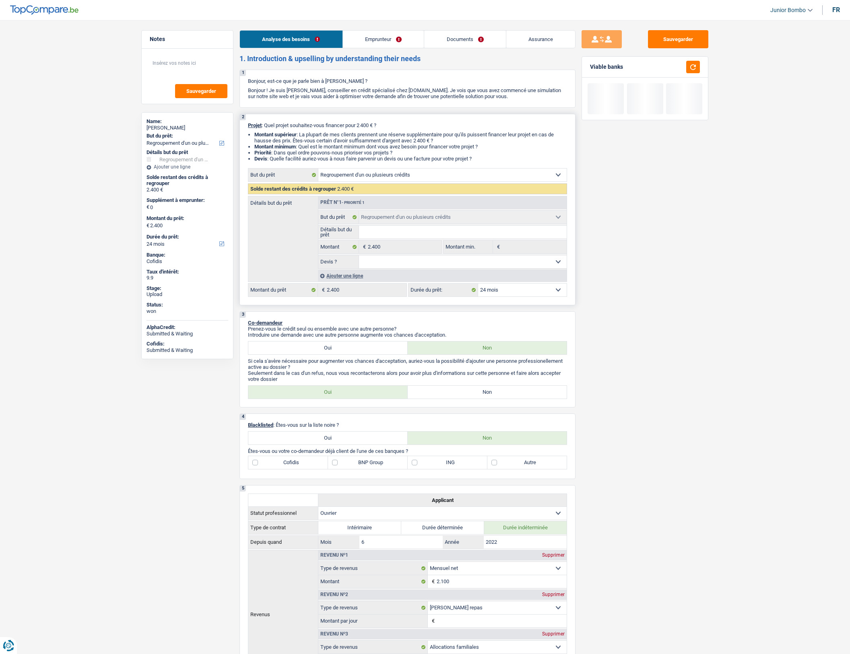
click at [369, 42] on link "Emprunteur" at bounding box center [383, 39] width 81 height 17
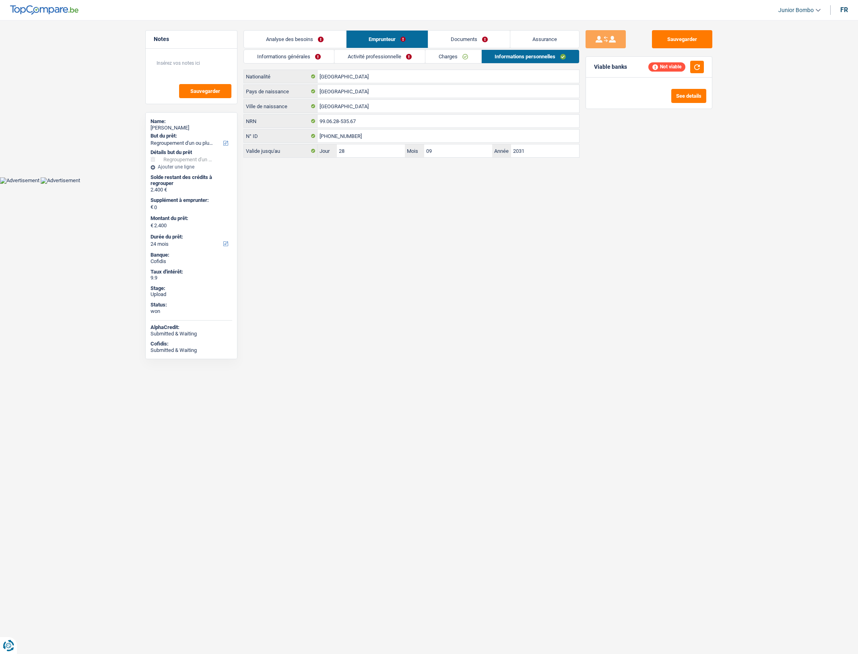
click at [446, 65] on div "Informations générales Activité professionnelle Charges Informations personnell…" at bounding box center [411, 103] width 336 height 108
click at [448, 58] on link "Charges" at bounding box center [453, 56] width 56 height 13
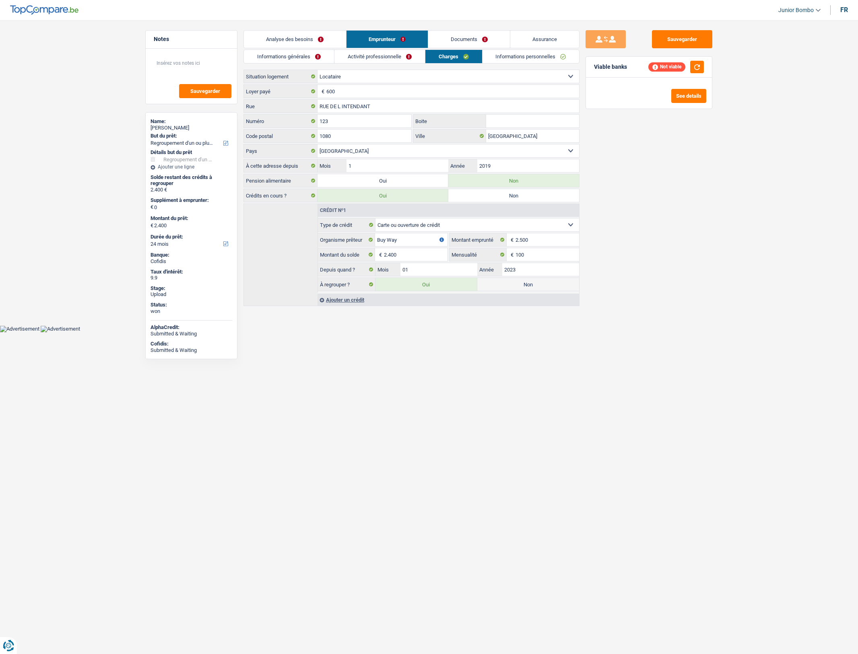
click at [503, 282] on div "À regrouper ? Oui Non" at bounding box center [448, 285] width 261 height 14
click at [503, 287] on label "Non" at bounding box center [528, 284] width 102 height 13
click at [503, 287] on input "Non" at bounding box center [528, 284] width 102 height 13
radio input "true"
select select
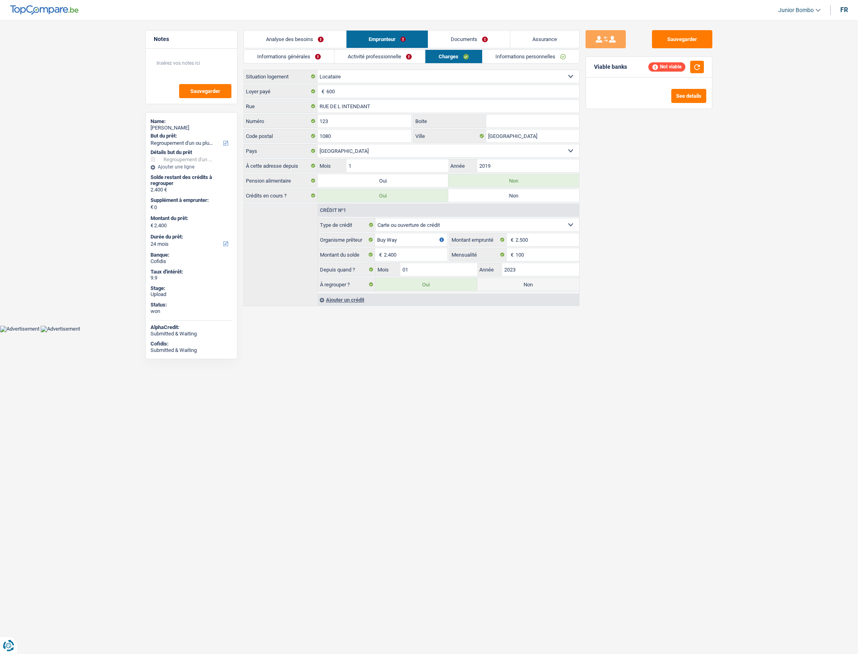
select select "24"
radio input "false"
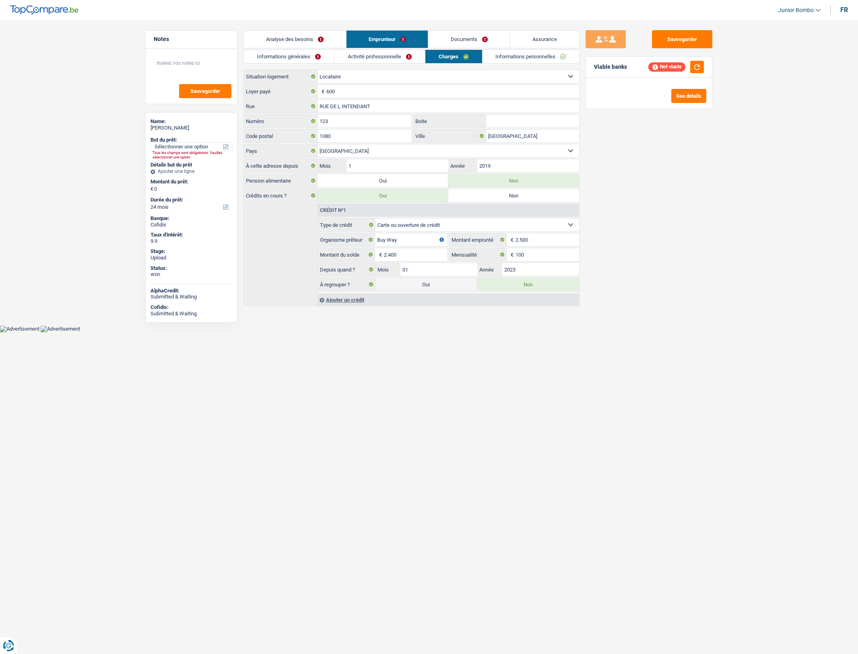
click at [194, 150] on select "Confort maison: meubles, textile, peinture, électroménager, outillage non-profe…" at bounding box center [192, 147] width 82 height 8
select select "household"
click at [151, 143] on select "Confort maison: meubles, textile, peinture, électroménager, outillage non-profe…" at bounding box center [192, 147] width 82 height 8
select select "household"
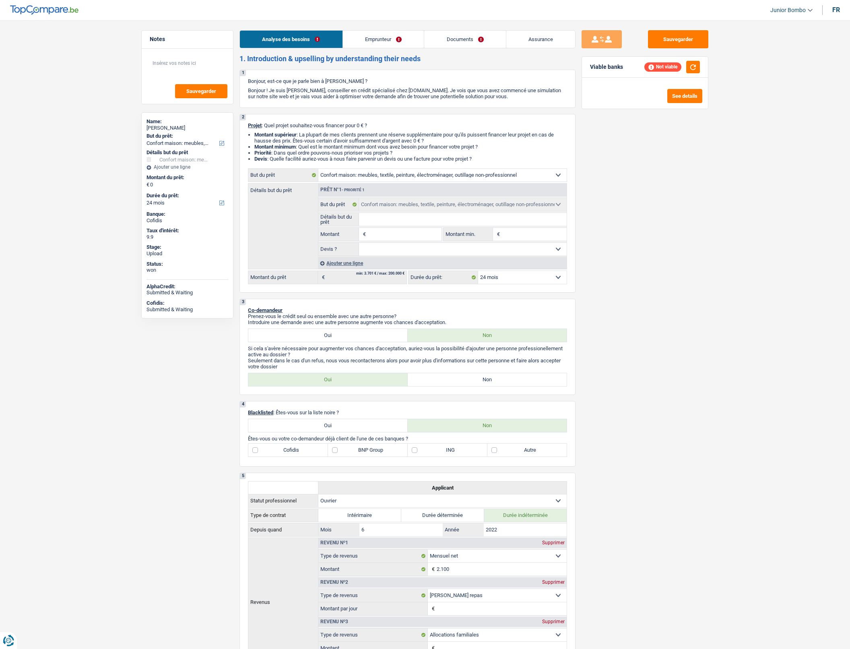
select select "household"
select select "24"
select select "household"
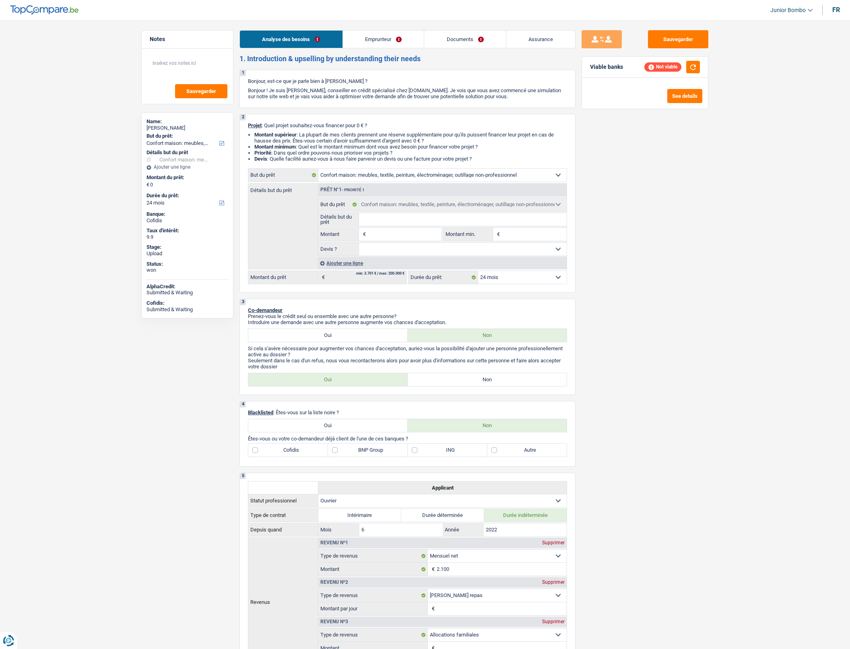
select select "24"
select select "worker"
select select "netSalary"
select select "mealVouchers"
select select "familyAllowances"
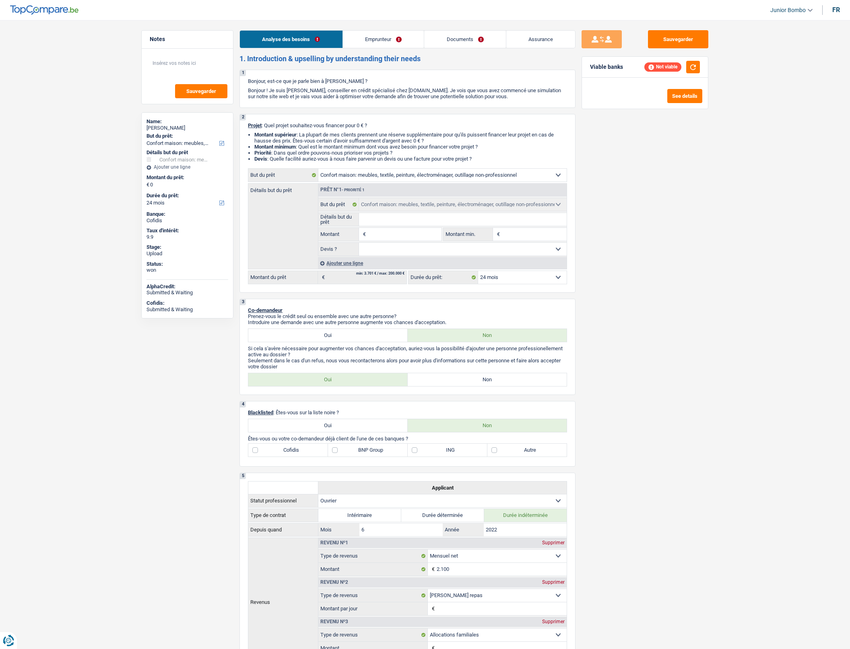
select select "rents"
select select "cardOrCredit"
select select "household"
select select "24"
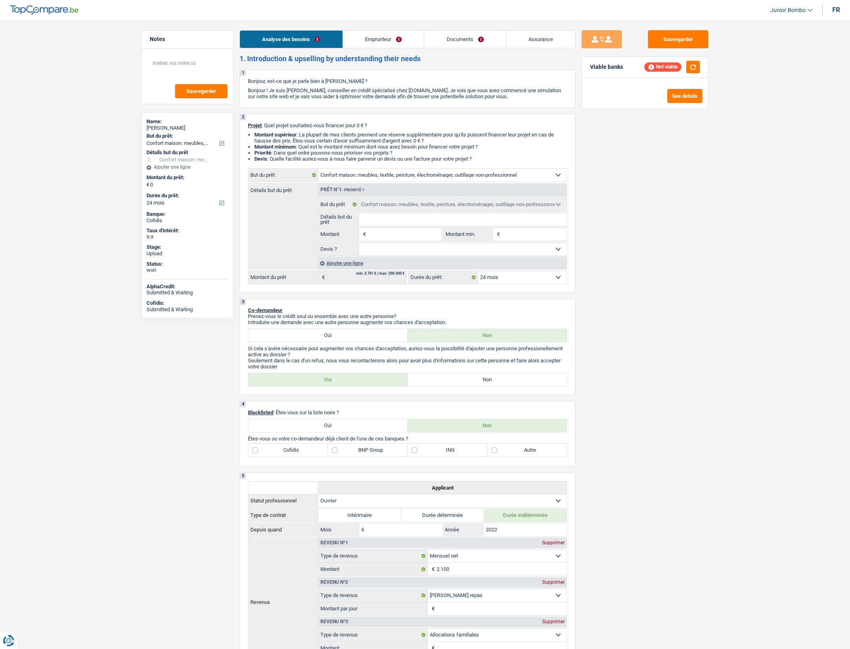
click at [370, 41] on link "Emprunteur" at bounding box center [383, 39] width 81 height 17
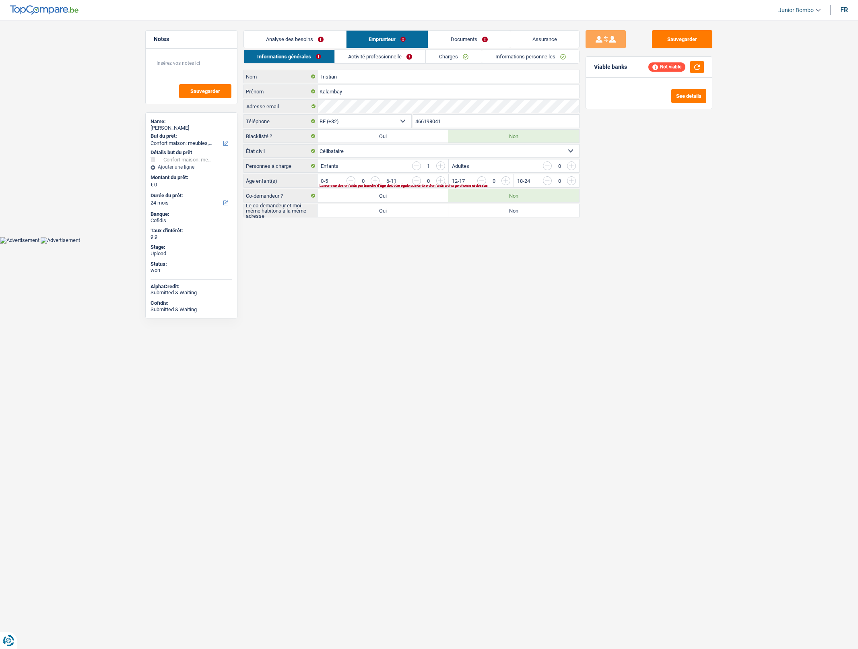
click at [416, 121] on input "466198041" at bounding box center [496, 121] width 166 height 13
